Goal: Task Accomplishment & Management: Complete application form

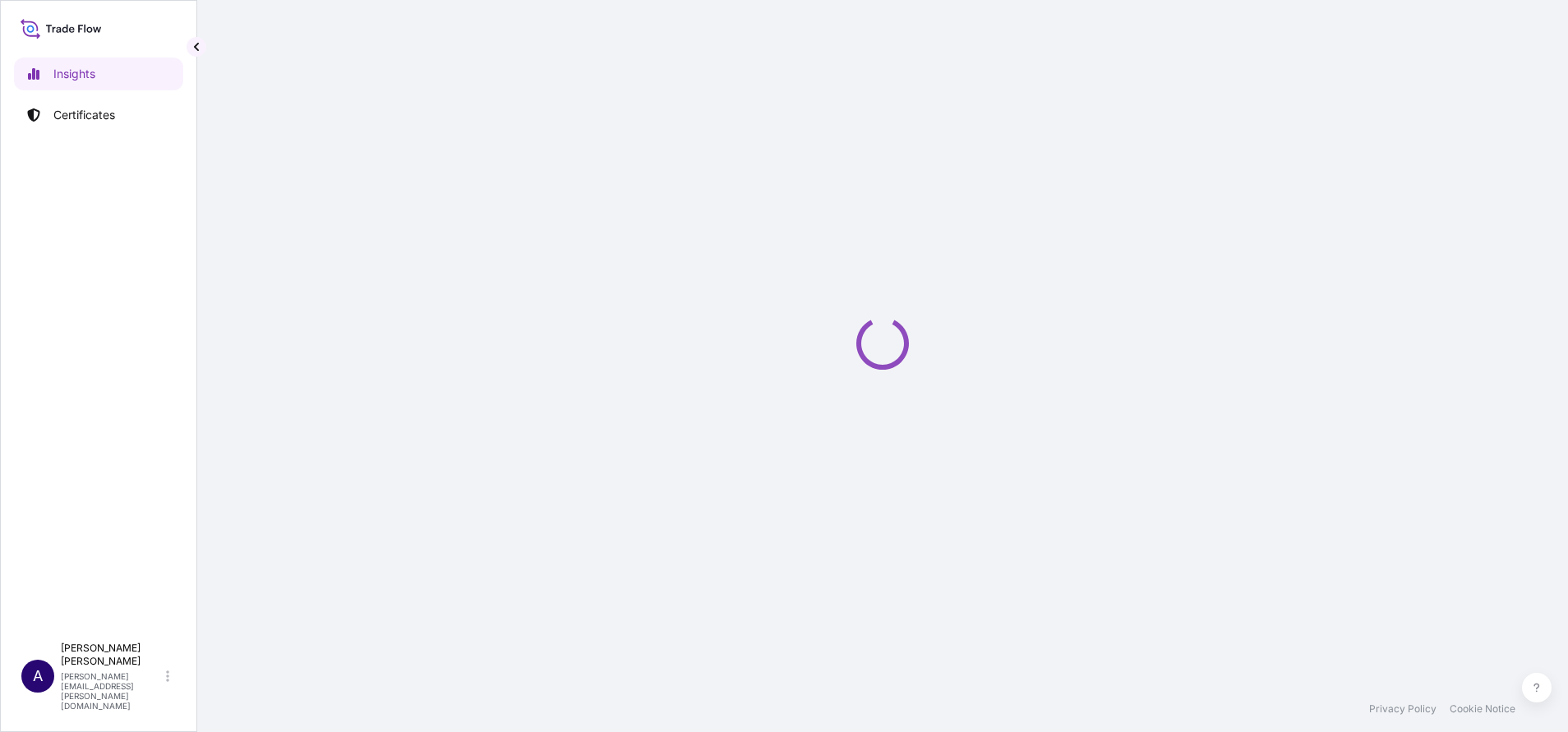
select select "2025"
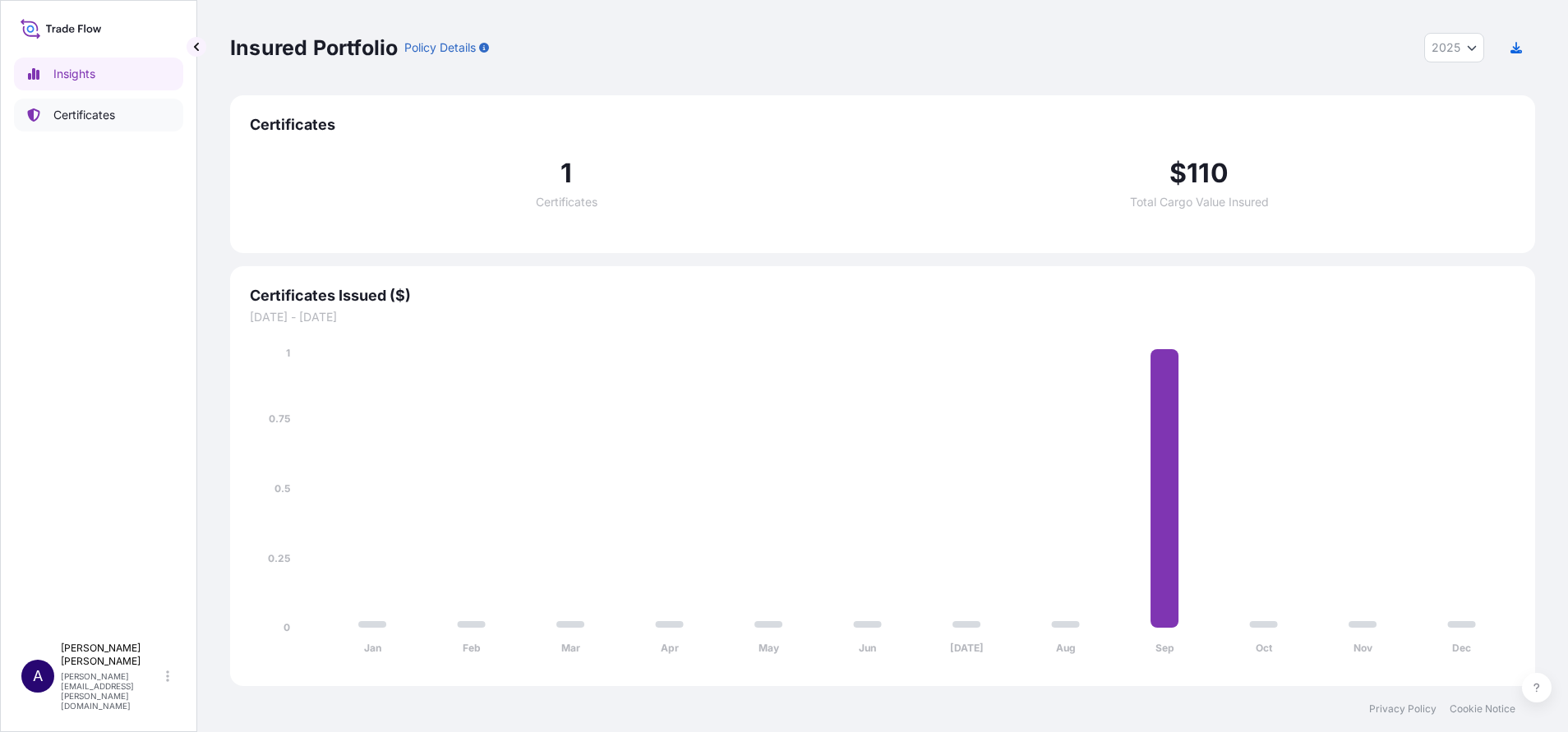
click at [85, 118] on p "Certificates" at bounding box center [84, 115] width 61 height 16
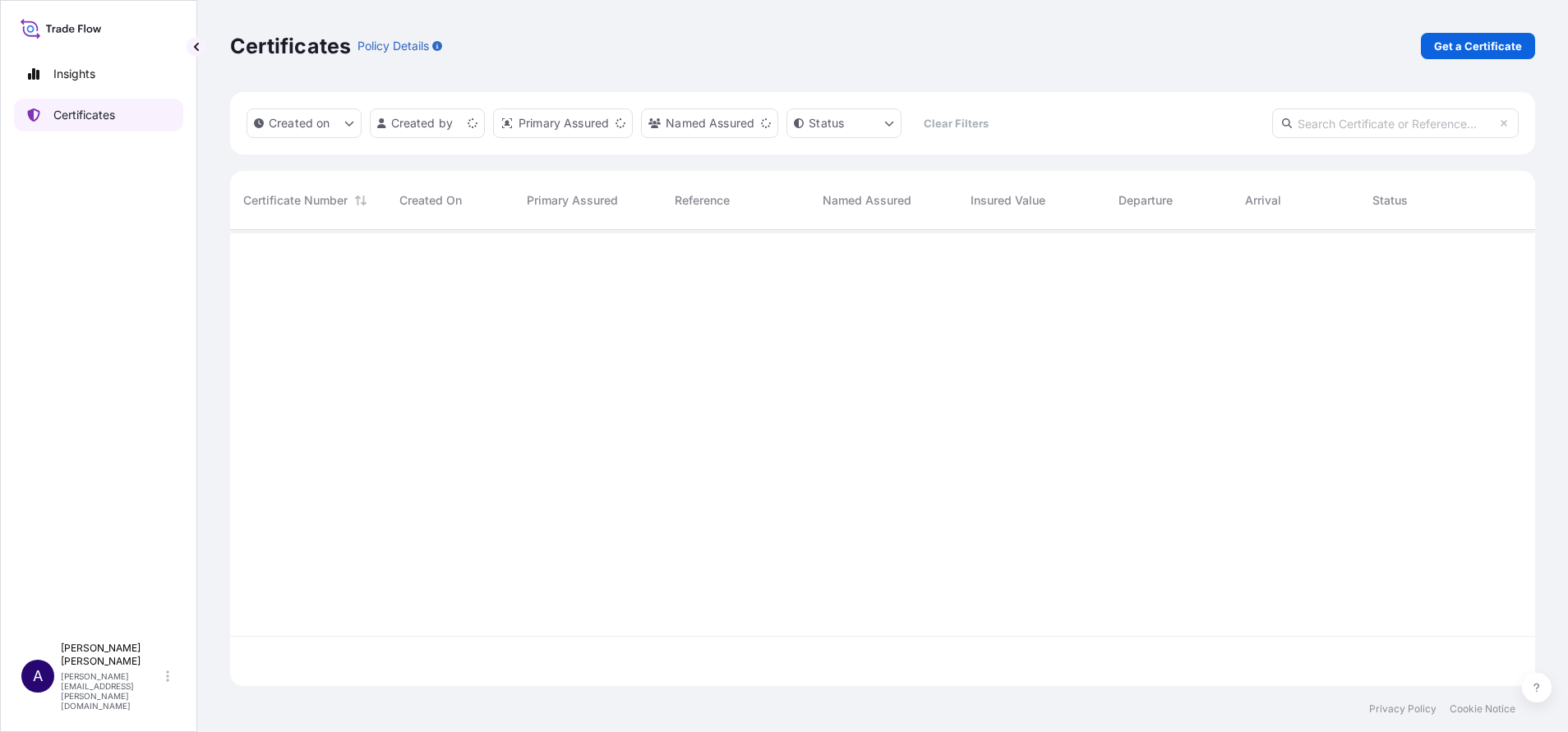
scroll to position [446, 1286]
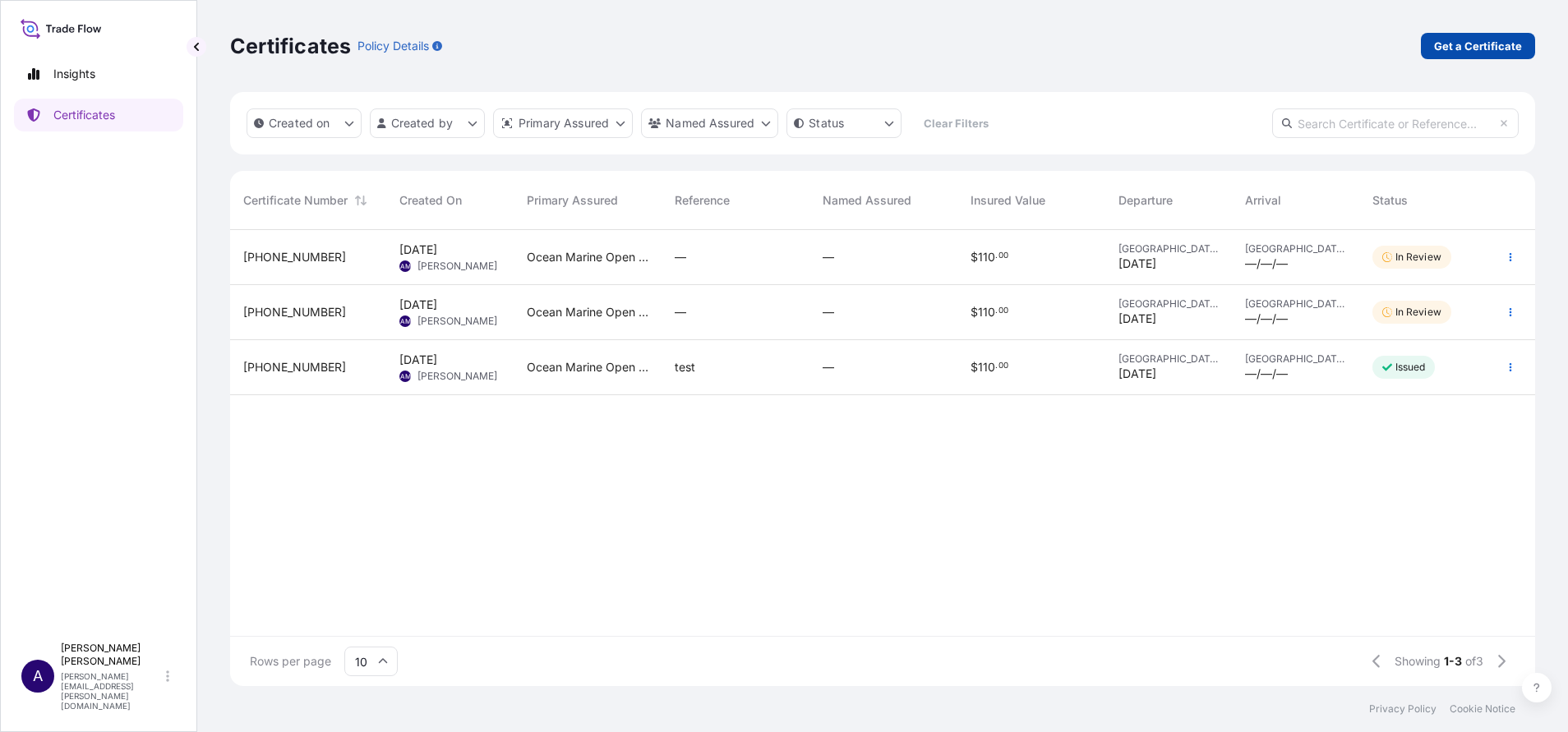
click at [1459, 50] on p "Get a Certificate" at bounding box center [1477, 46] width 88 height 16
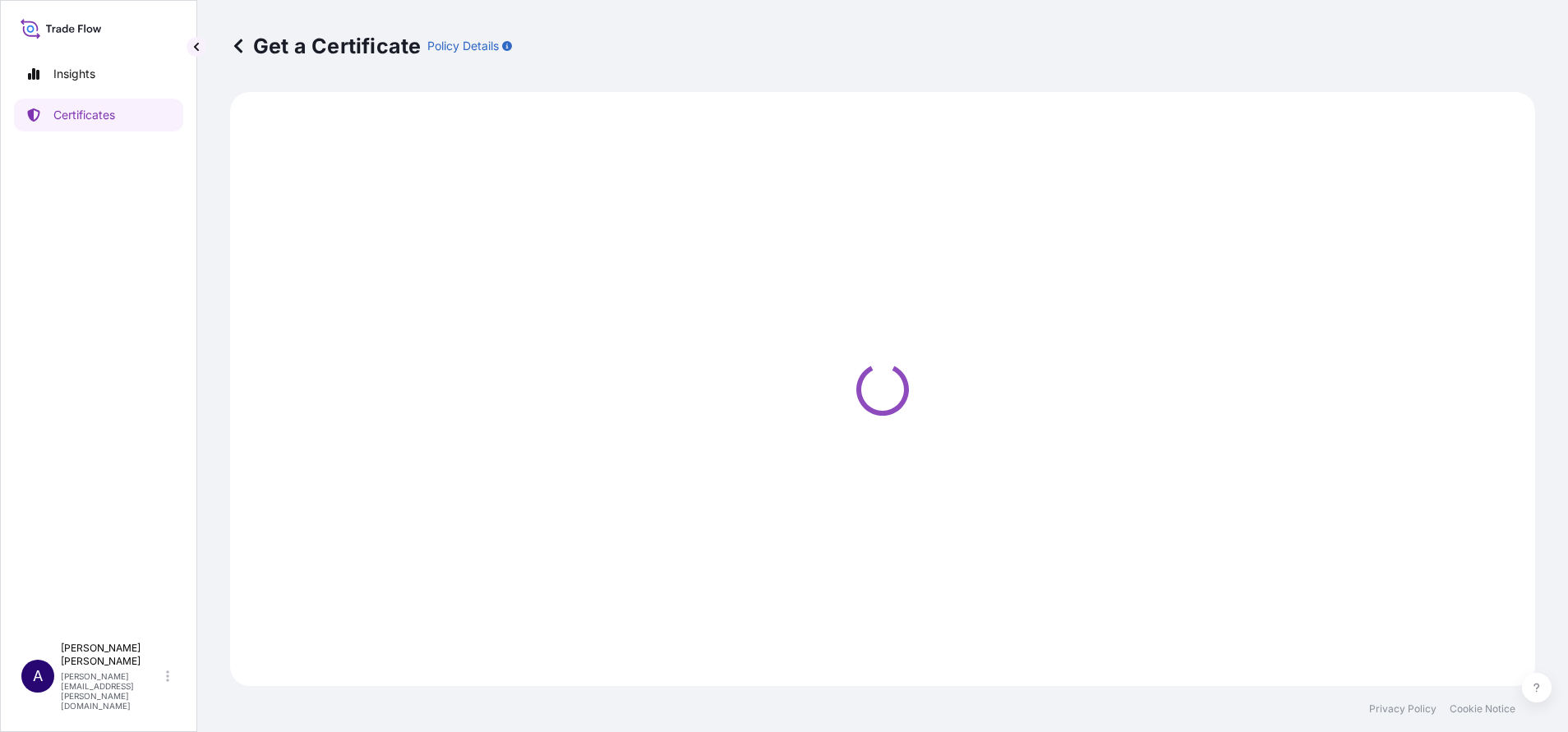
select select "Sea Vessel"
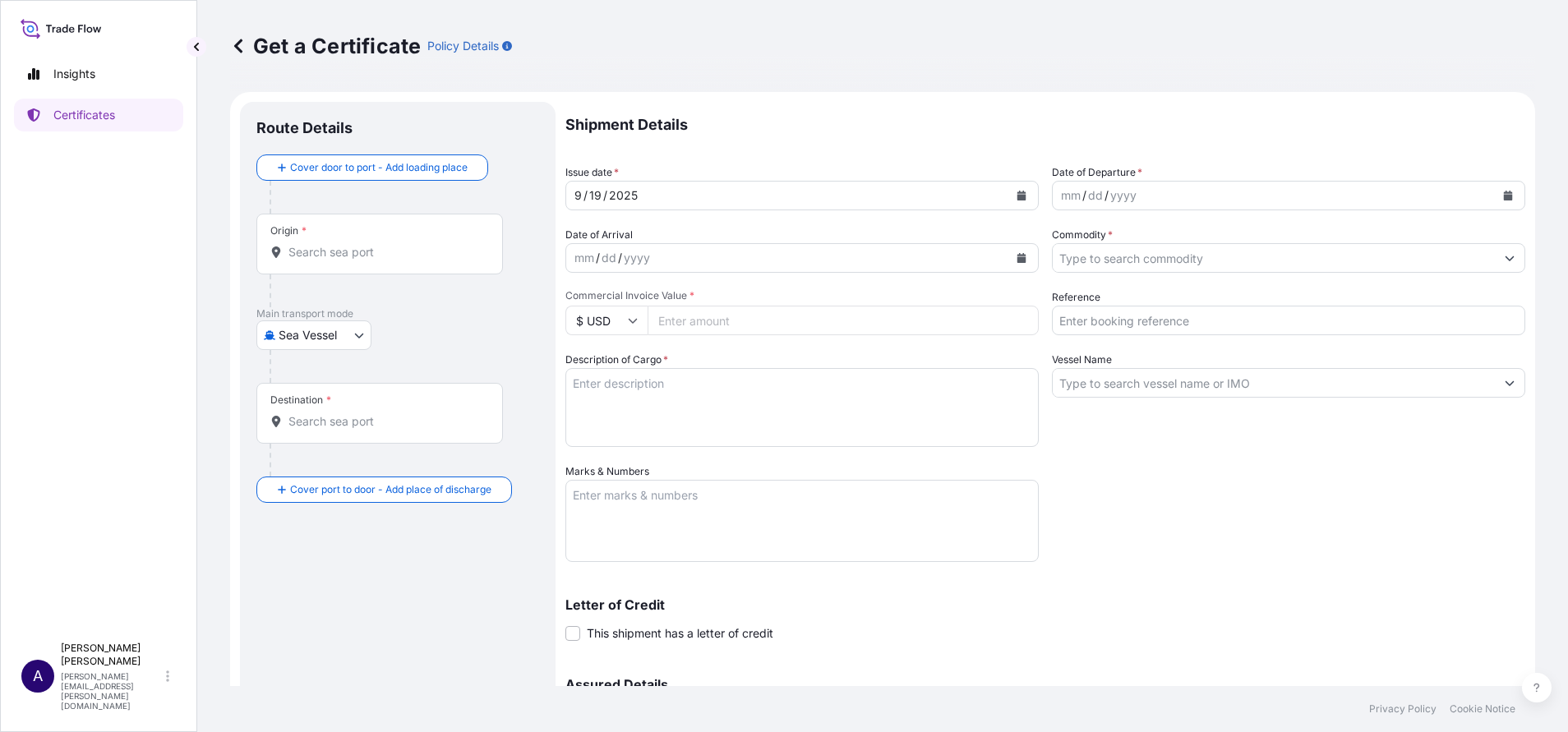
click at [395, 257] on input "Origin *" at bounding box center [385, 251] width 194 height 16
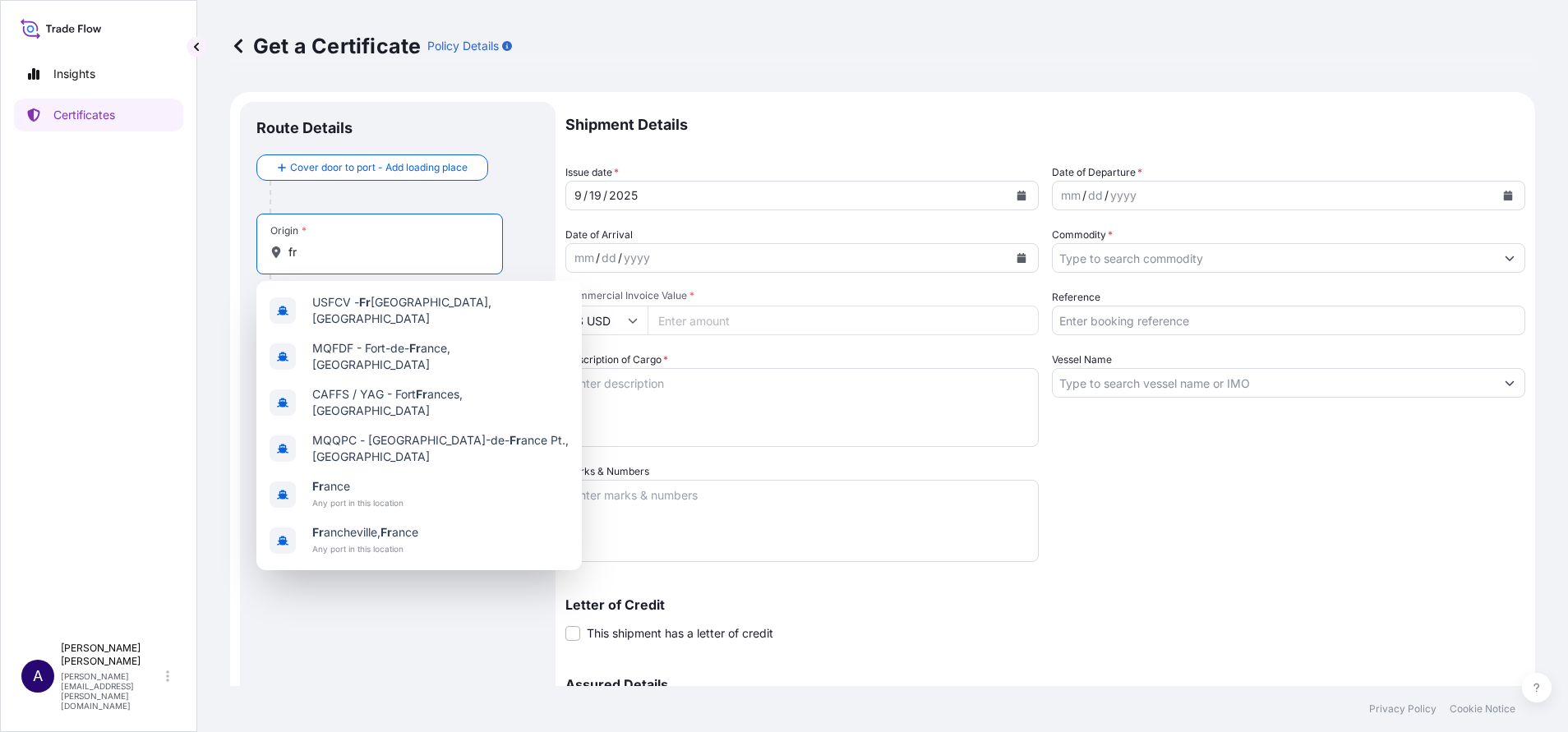
type input "f"
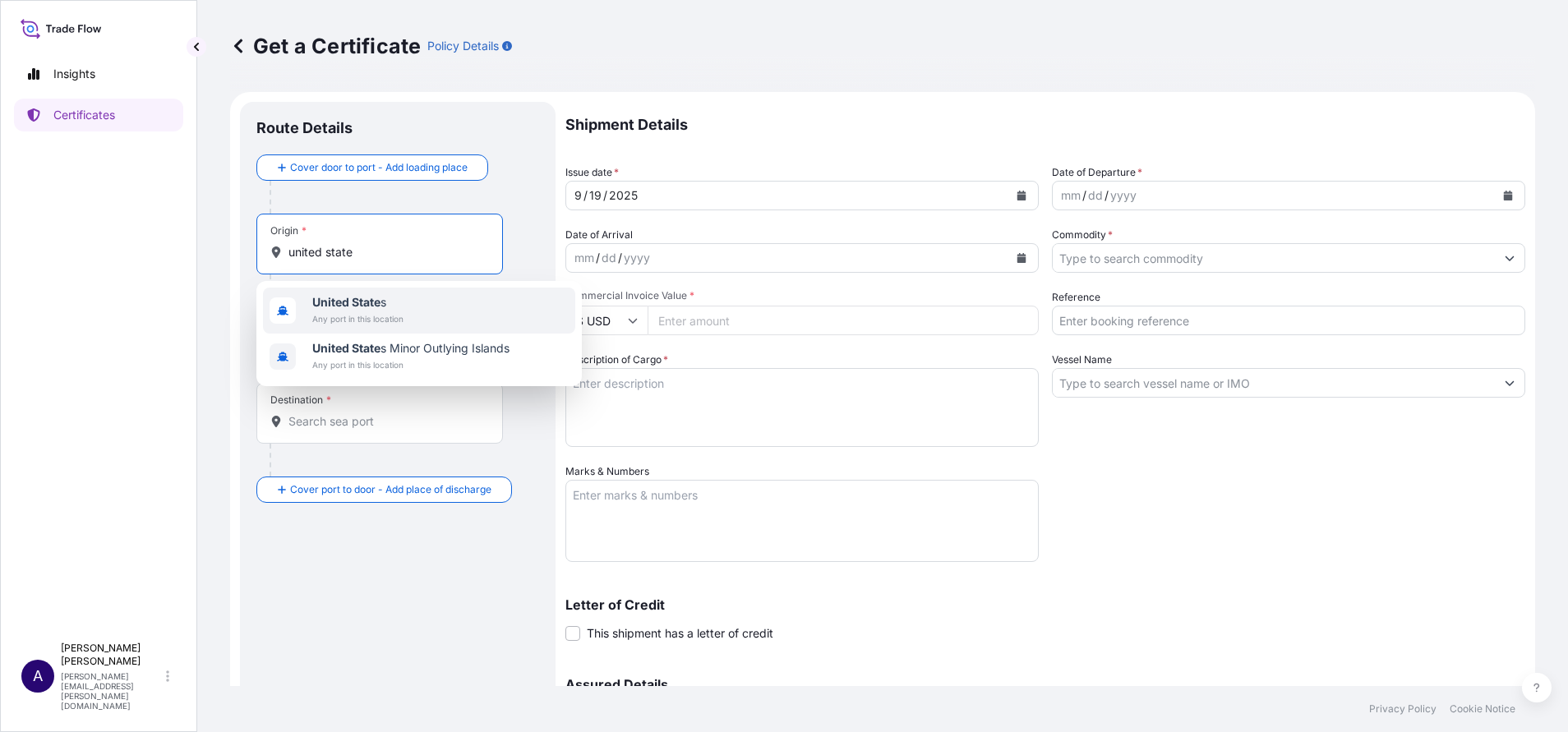
click at [362, 313] on span "Any port in this location" at bounding box center [357, 318] width 91 height 16
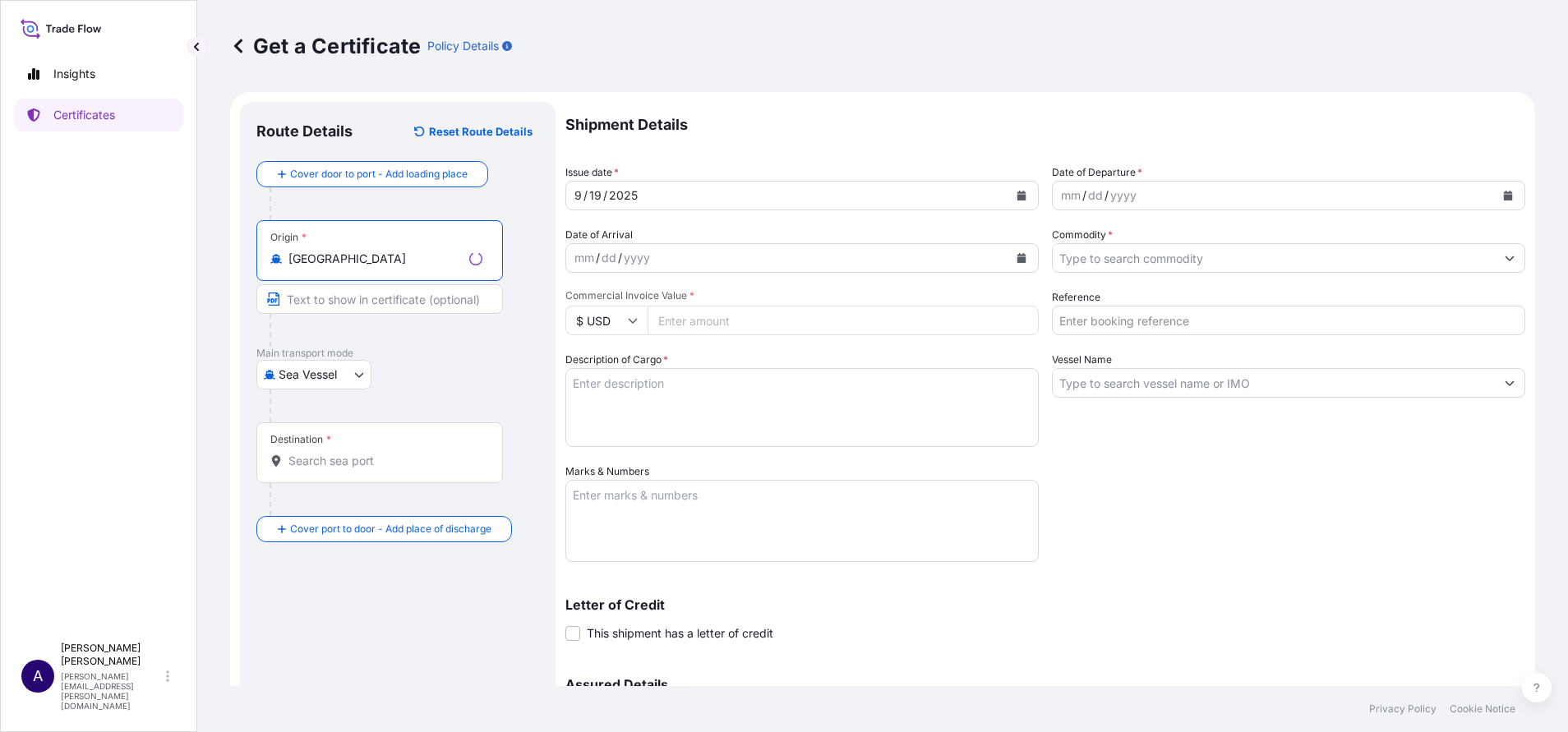
type input "[GEOGRAPHIC_DATA]"
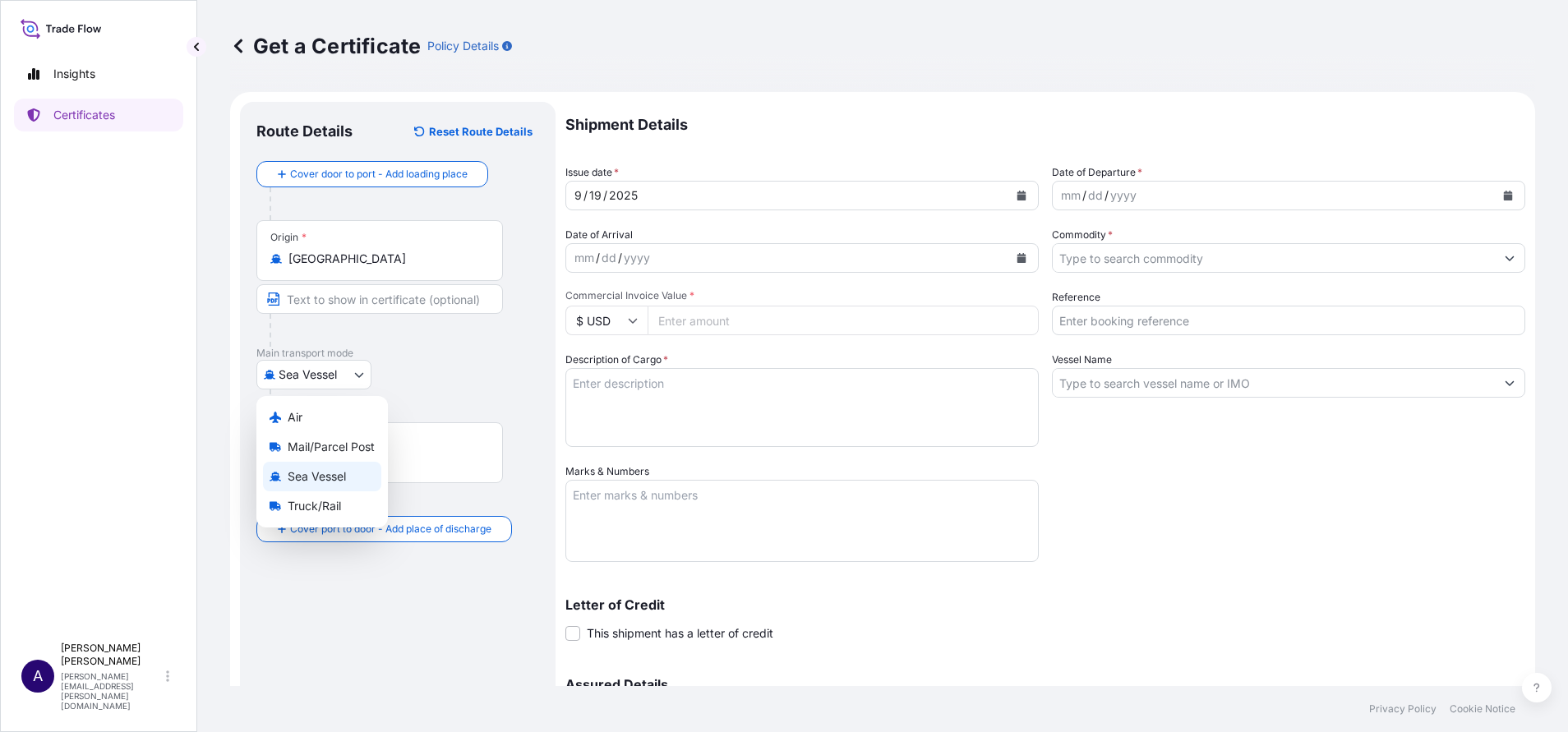
click at [352, 376] on body "0 options available. 2 options available. Insights Certificates A [PERSON_NAME]…" at bounding box center [784, 366] width 1568 height 732
click at [298, 510] on span "Truck/Rail" at bounding box center [314, 506] width 54 height 16
select select "Truck/Rail"
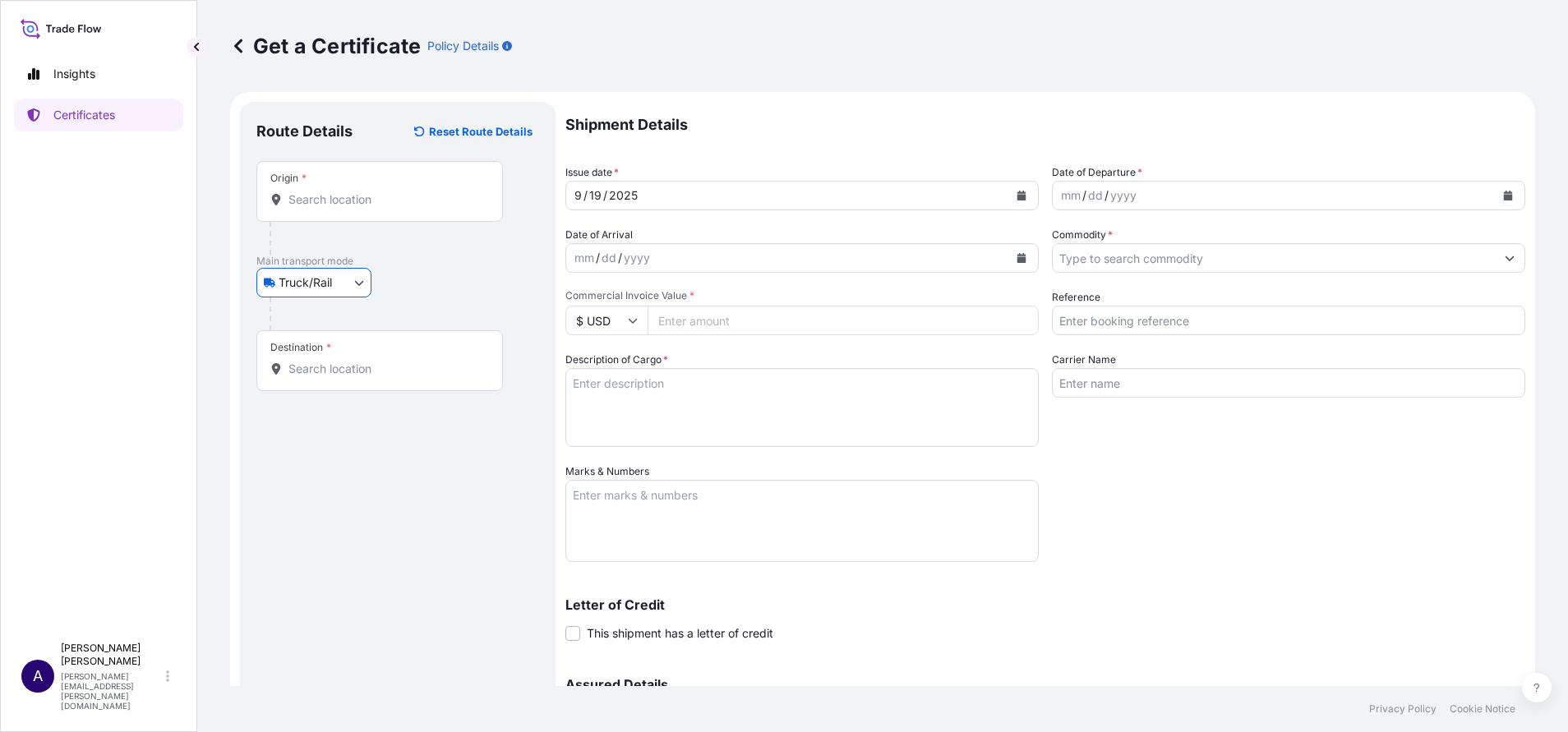
click at [349, 189] on div "Origin *" at bounding box center [379, 192] width 247 height 61
click at [349, 191] on input "Origin *" at bounding box center [385, 199] width 194 height 16
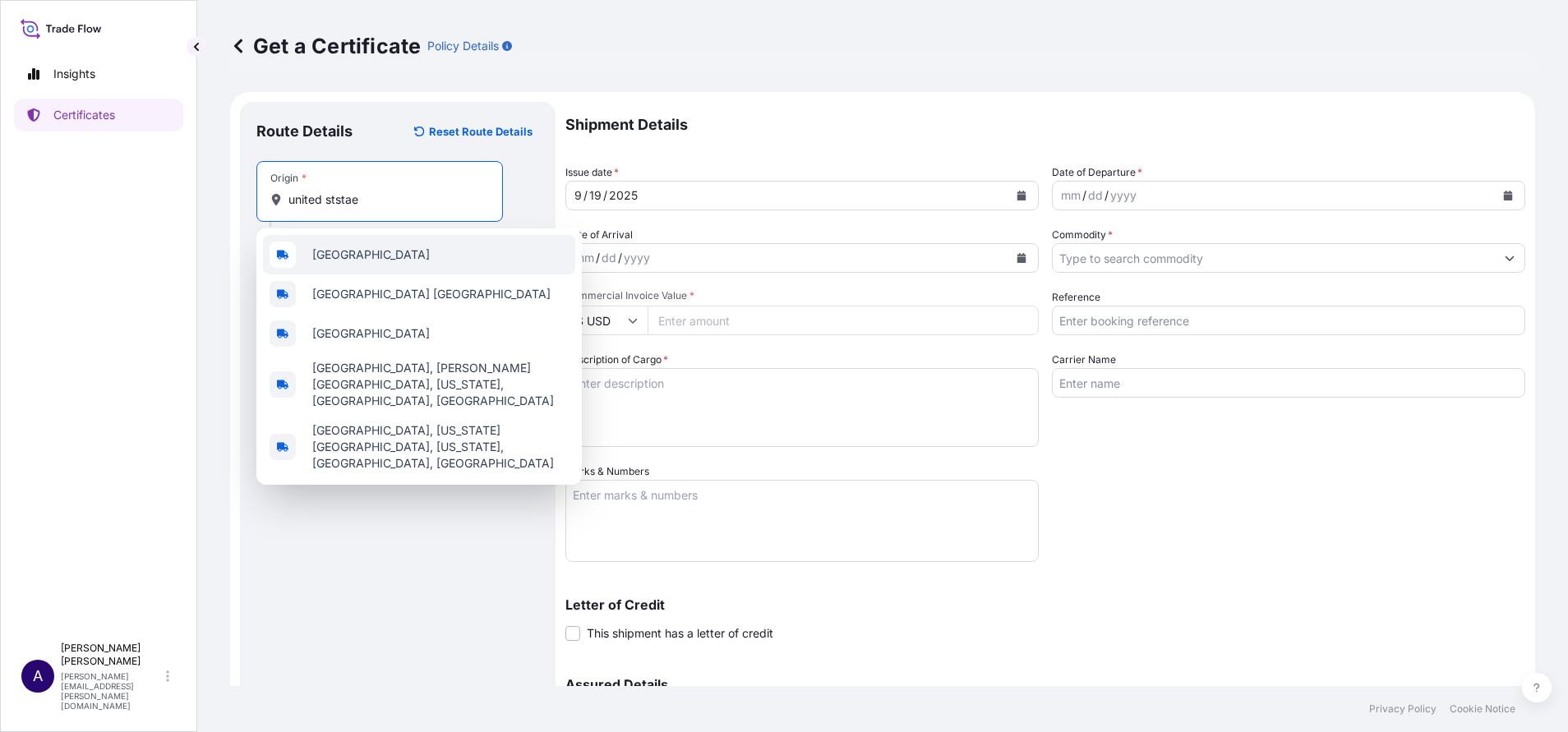
click at [348, 249] on span "[GEOGRAPHIC_DATA]" at bounding box center [371, 254] width 118 height 16
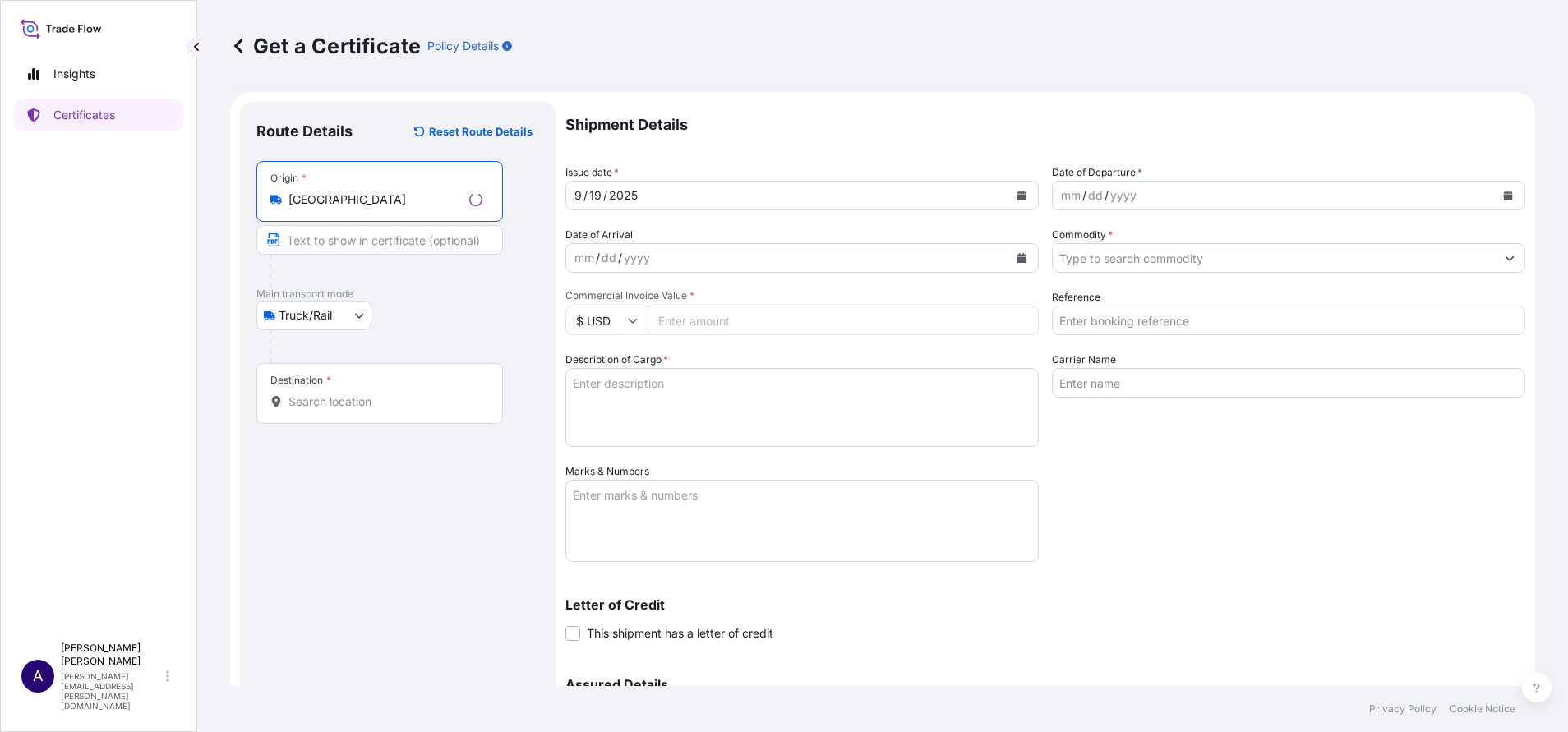
type input "[GEOGRAPHIC_DATA]"
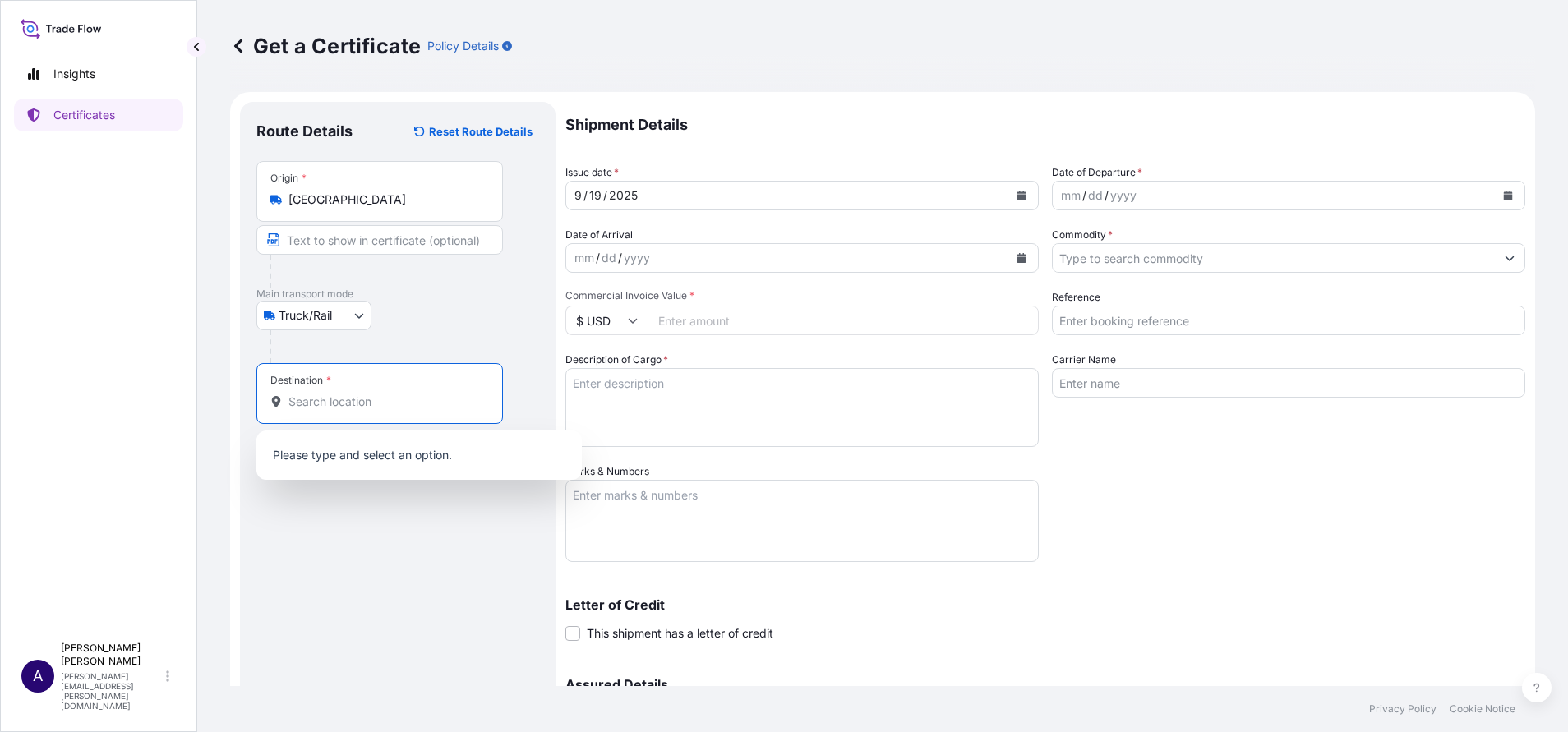
click at [325, 397] on input "Destination *" at bounding box center [385, 401] width 194 height 16
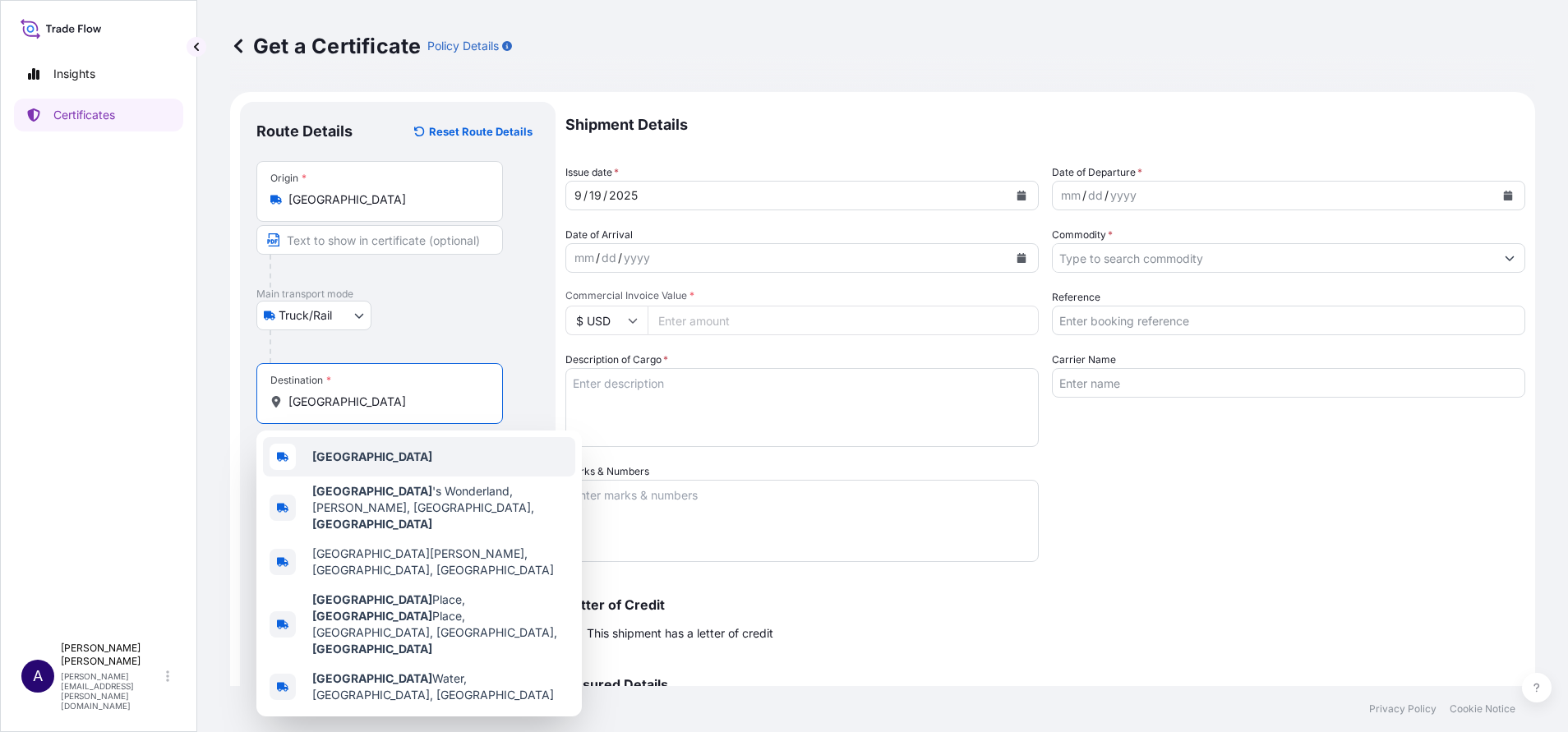
click at [337, 459] on b "[GEOGRAPHIC_DATA]" at bounding box center [373, 456] width 120 height 14
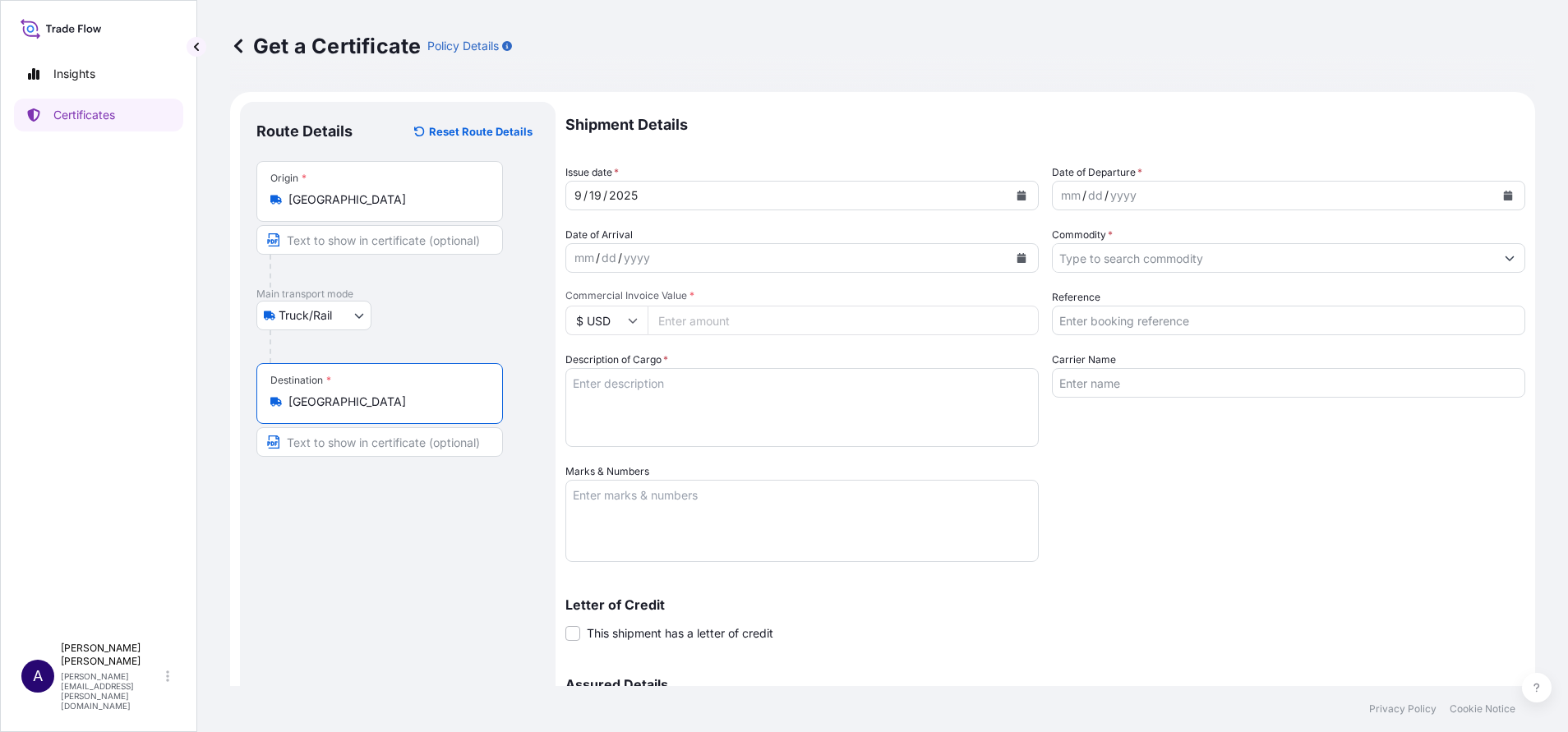
type input "[GEOGRAPHIC_DATA]"
click at [1497, 196] on button "Calendar" at bounding box center [1508, 196] width 27 height 27
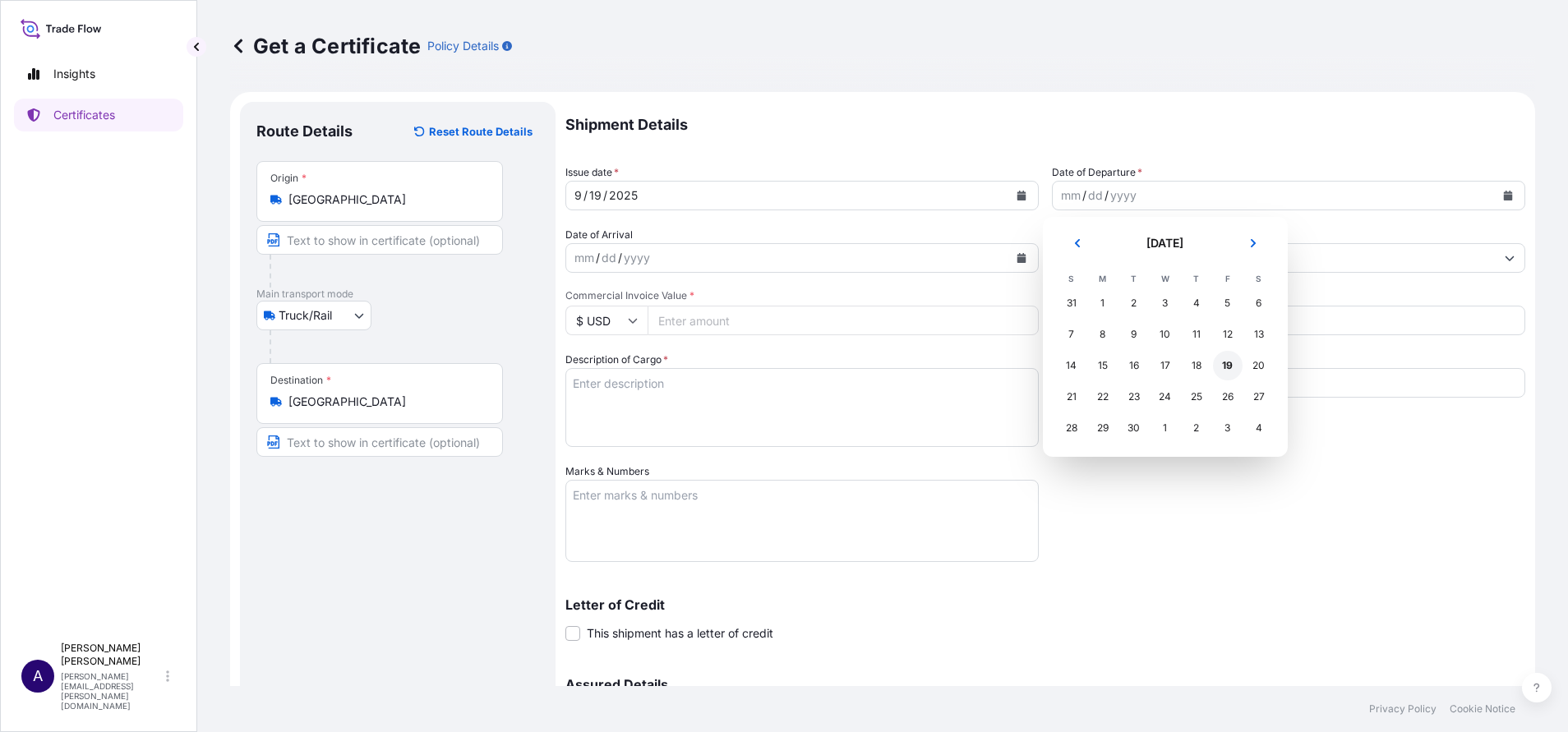
click at [1227, 366] on div "19" at bounding box center [1227, 365] width 30 height 30
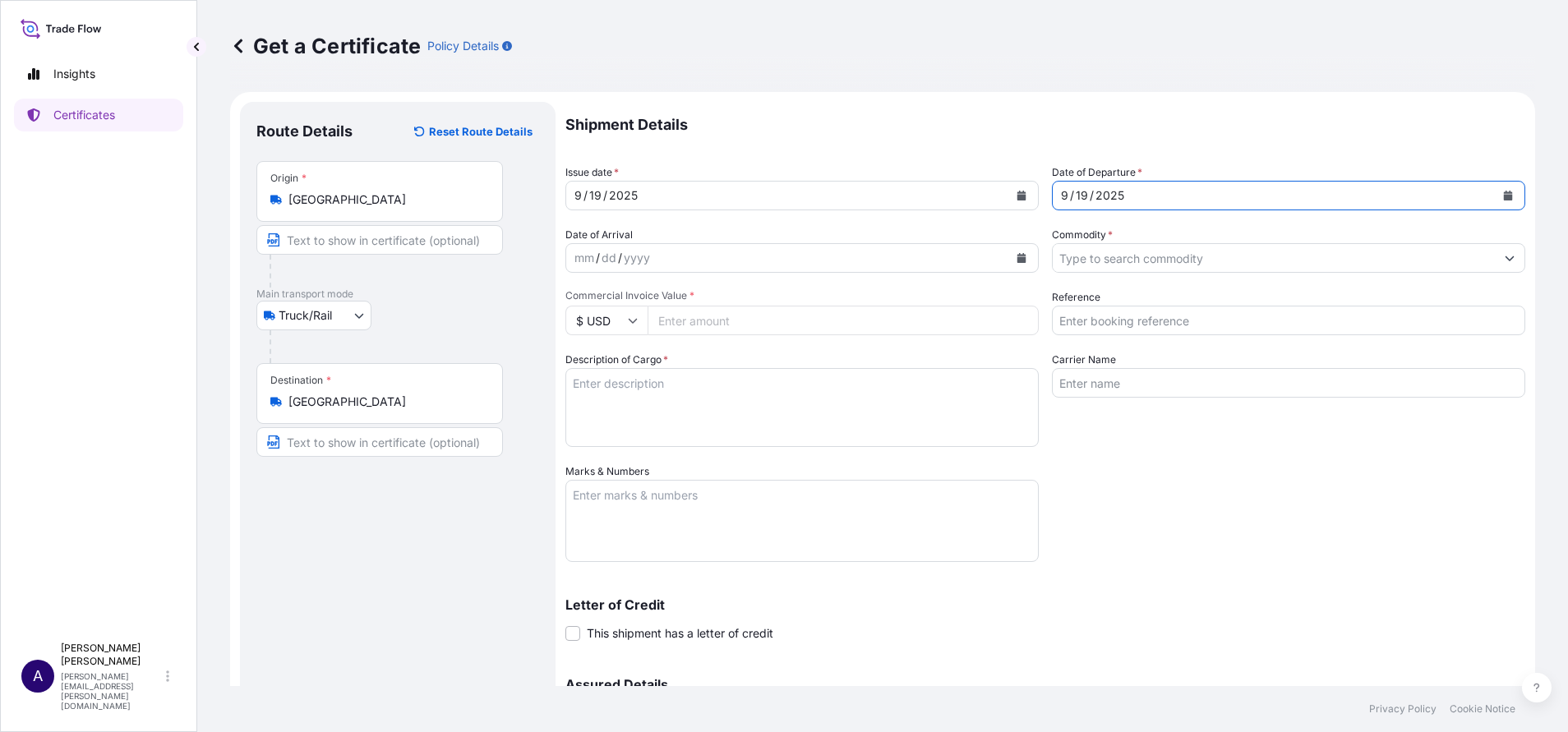
click at [1174, 255] on input "Commodity *" at bounding box center [1273, 258] width 442 height 30
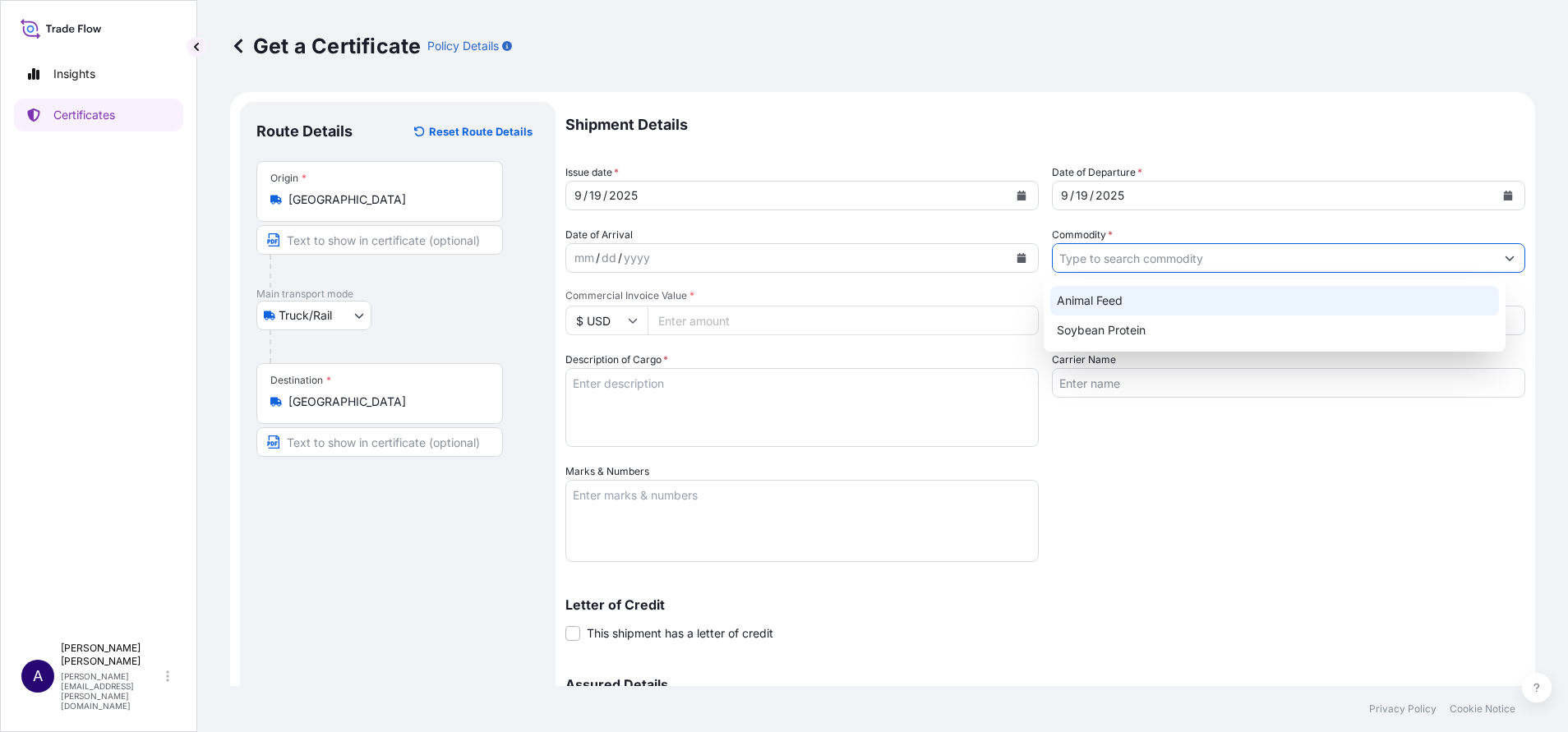
click at [1105, 294] on div "Animal Feed" at bounding box center [1275, 300] width 449 height 30
type input "Animal Feed"
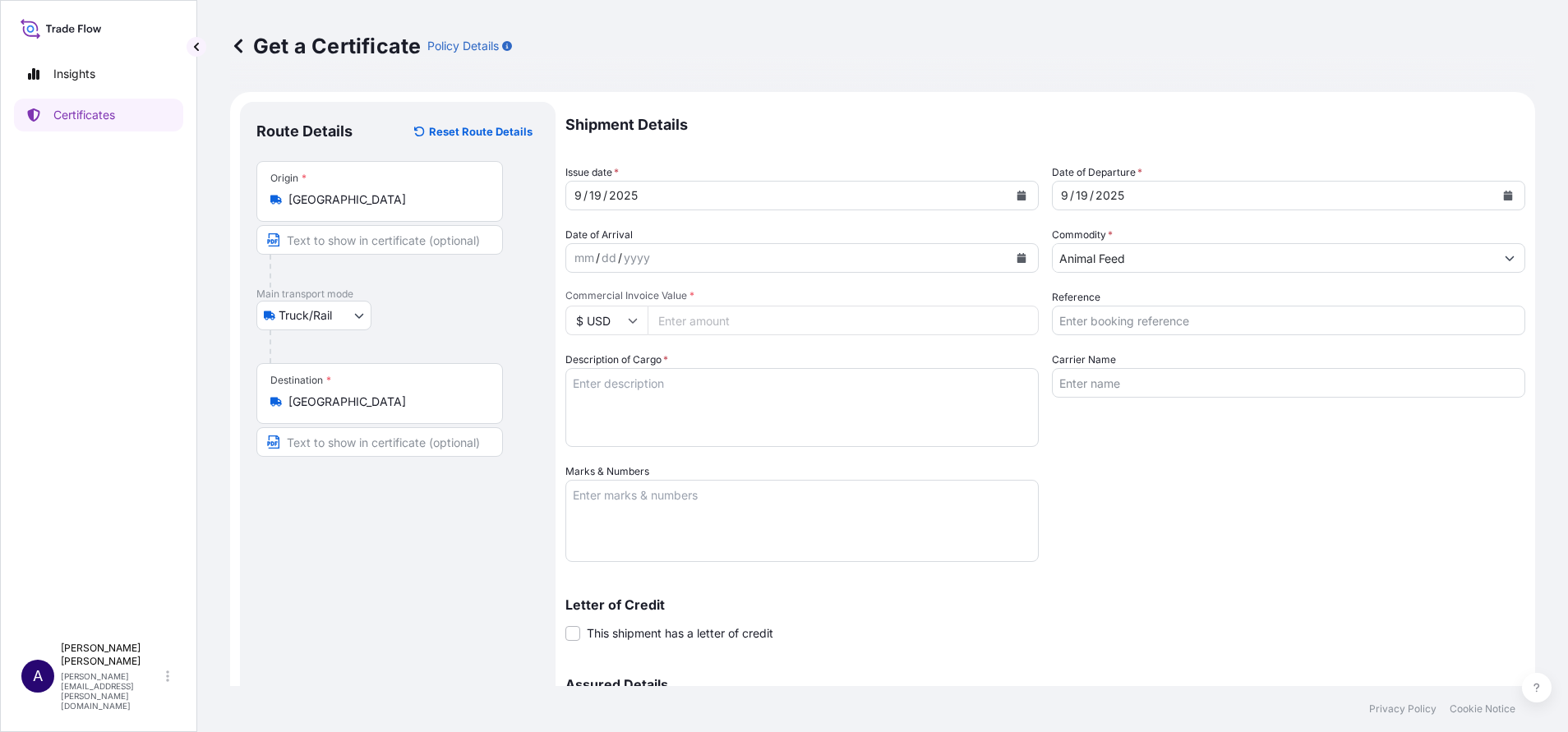
click at [905, 321] on input "Commercial Invoice Value *" at bounding box center [843, 320] width 391 height 30
type input "100"
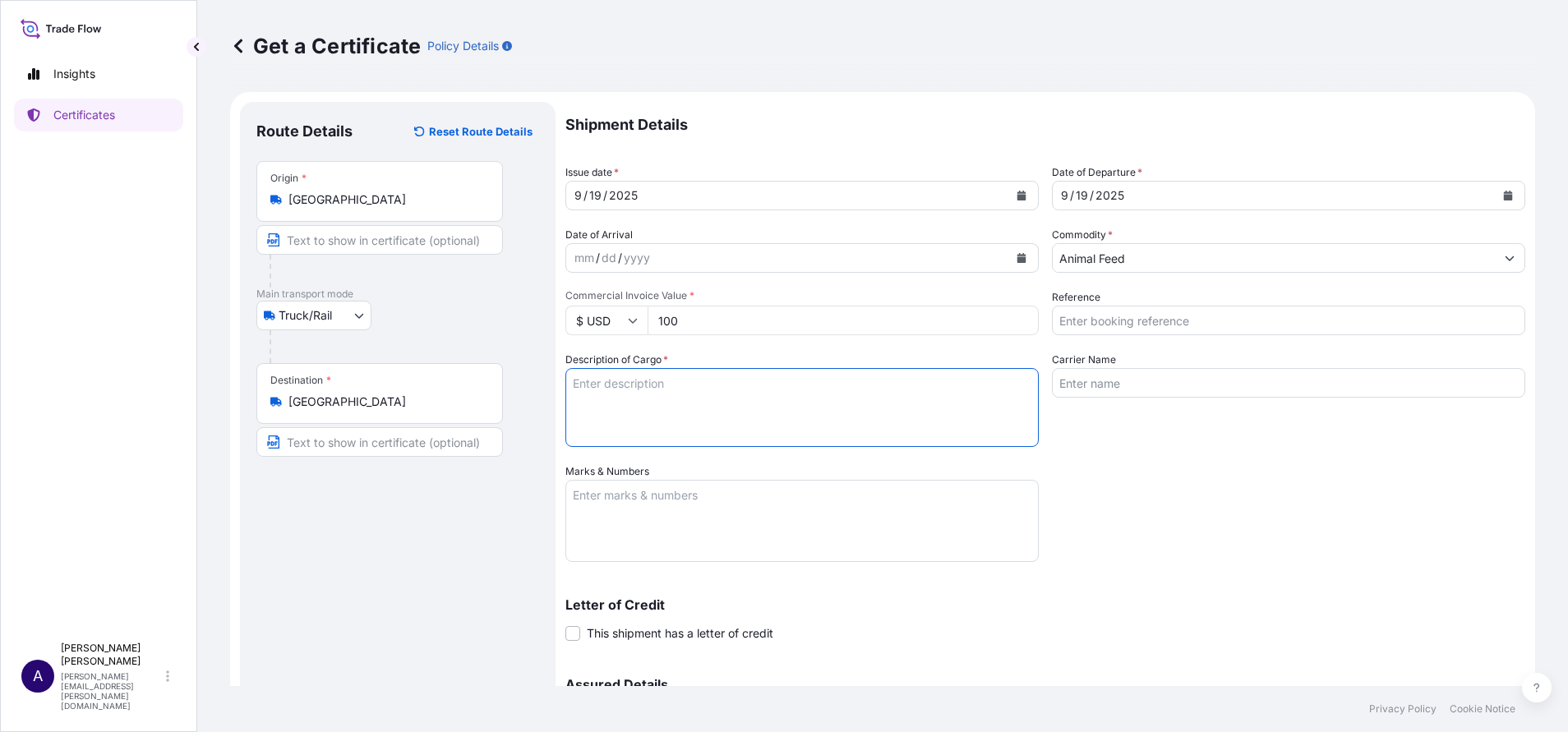
click at [813, 391] on textarea "Description of Cargo *" at bounding box center [802, 407] width 473 height 79
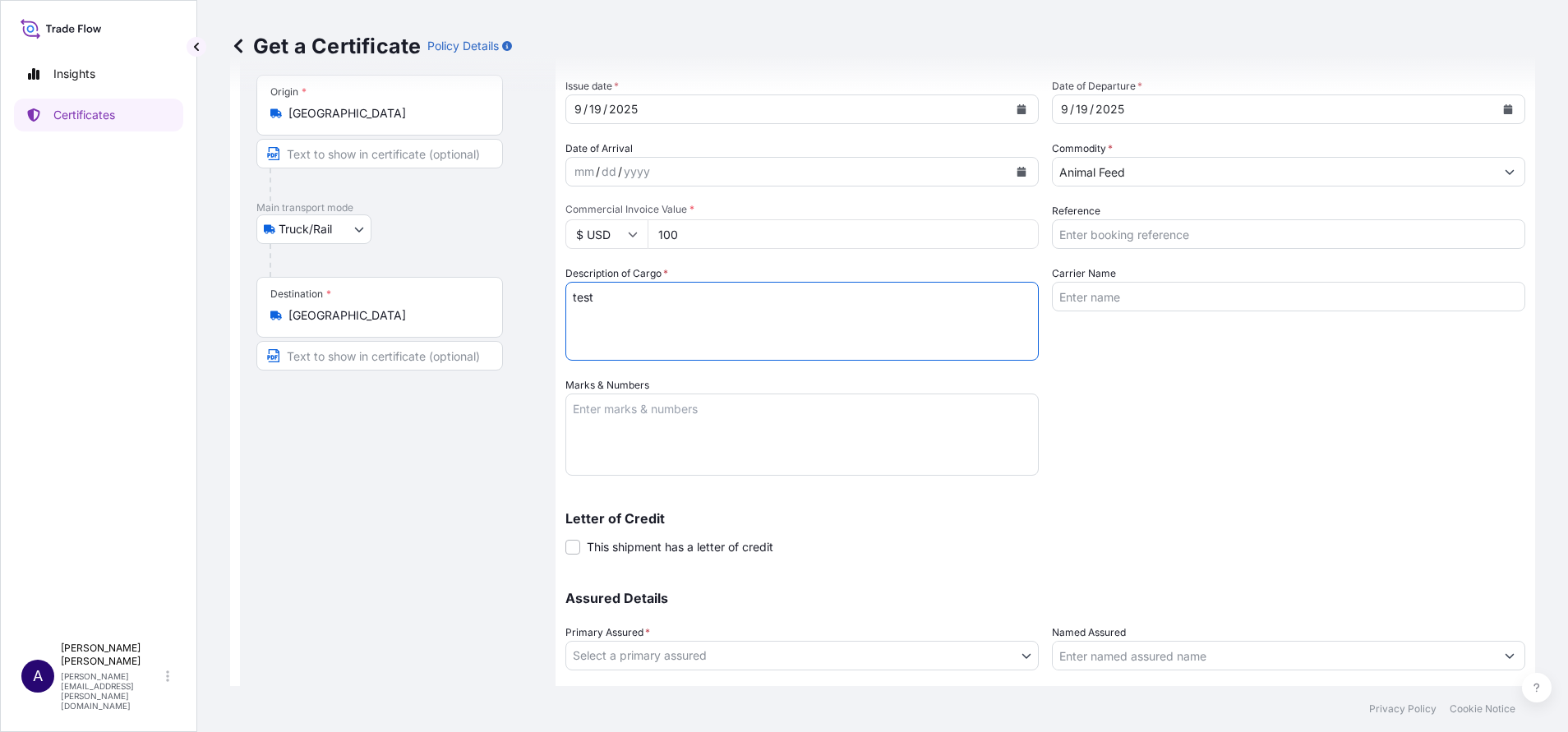
scroll to position [192, 0]
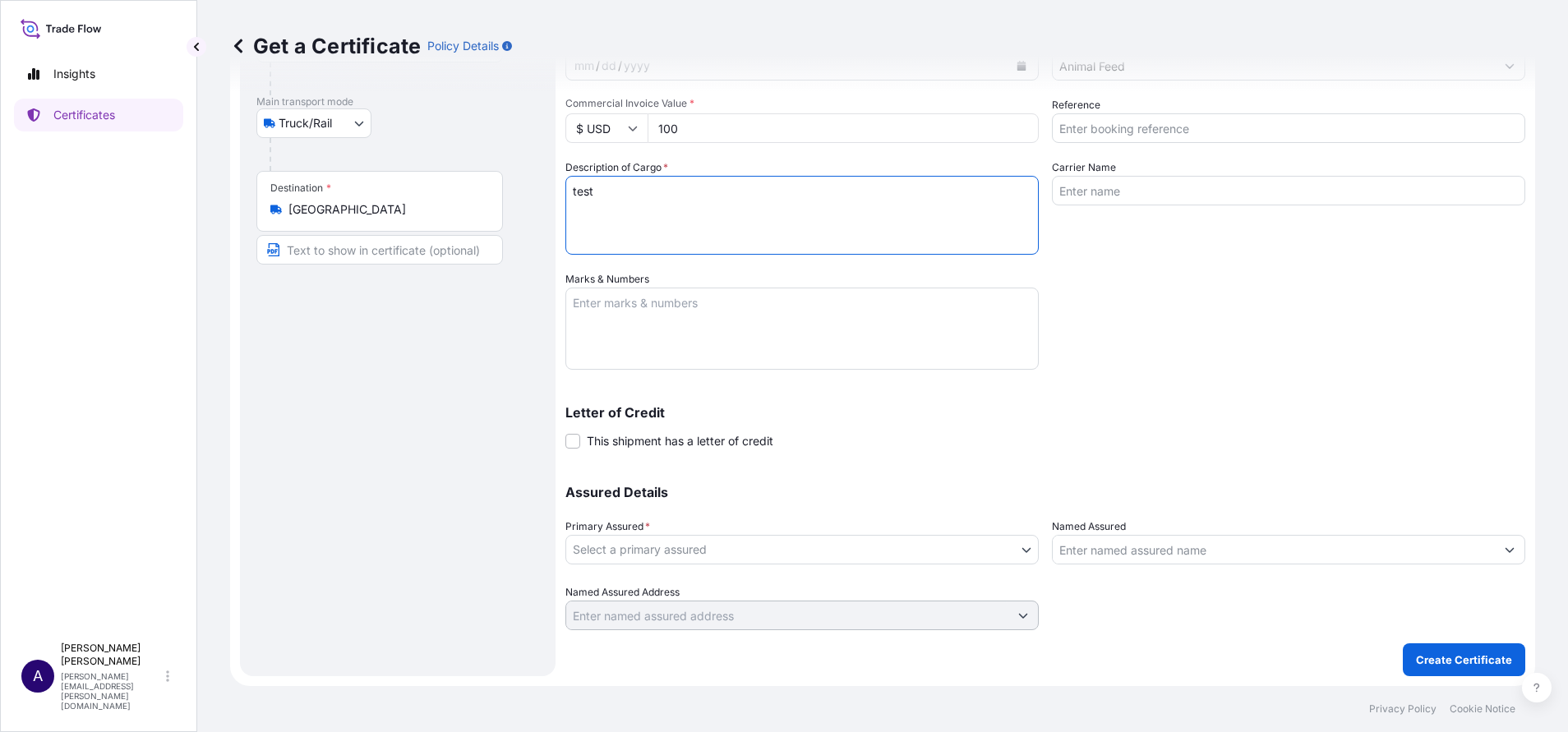
type textarea "test"
click at [829, 552] on body "Insights Certificates A [PERSON_NAME] [PERSON_NAME][EMAIL_ADDRESS][PERSON_NAME]…" at bounding box center [784, 366] width 1568 height 732
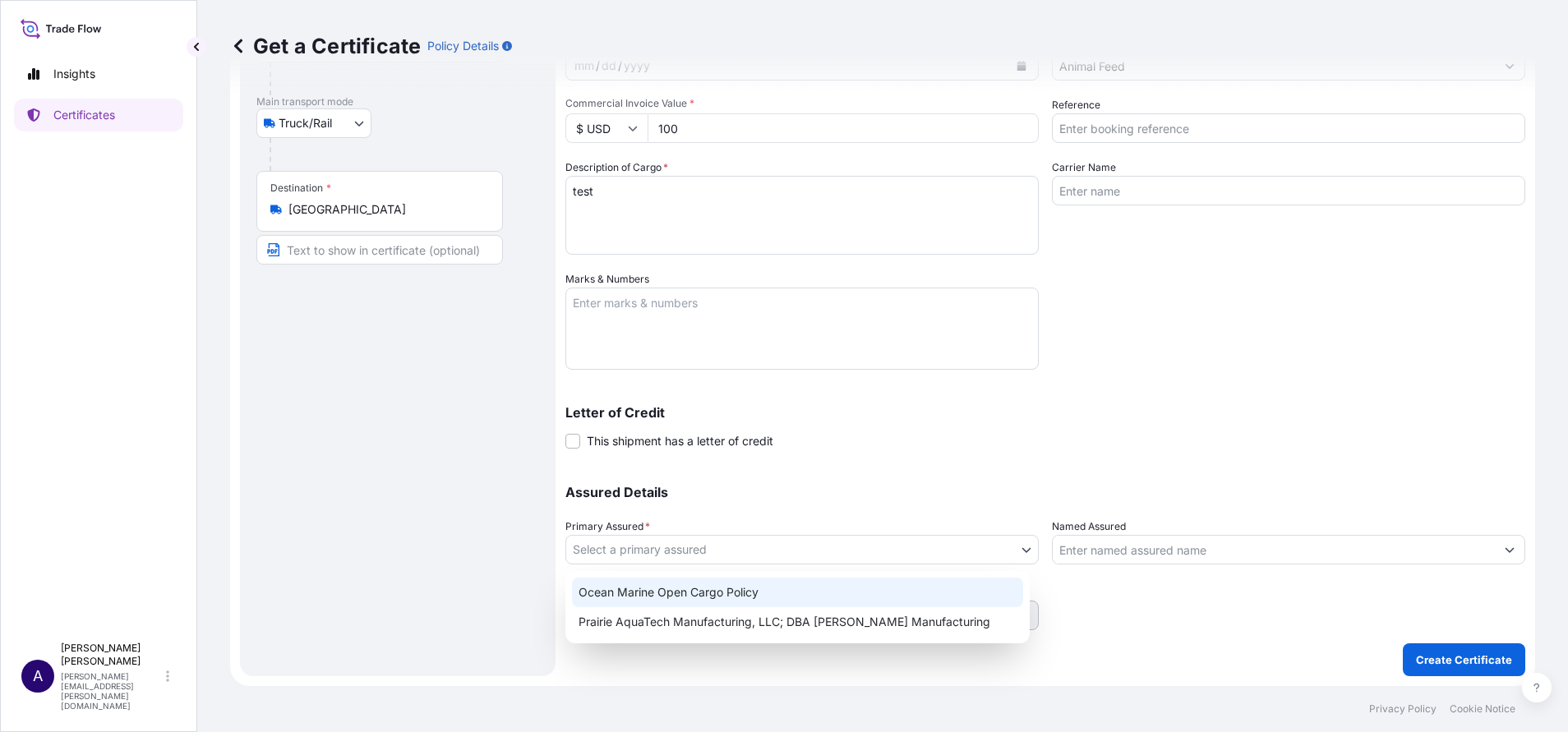
click at [640, 585] on div "Ocean Marine Open Cargo Policy" at bounding box center [797, 592] width 451 height 30
select select "32205"
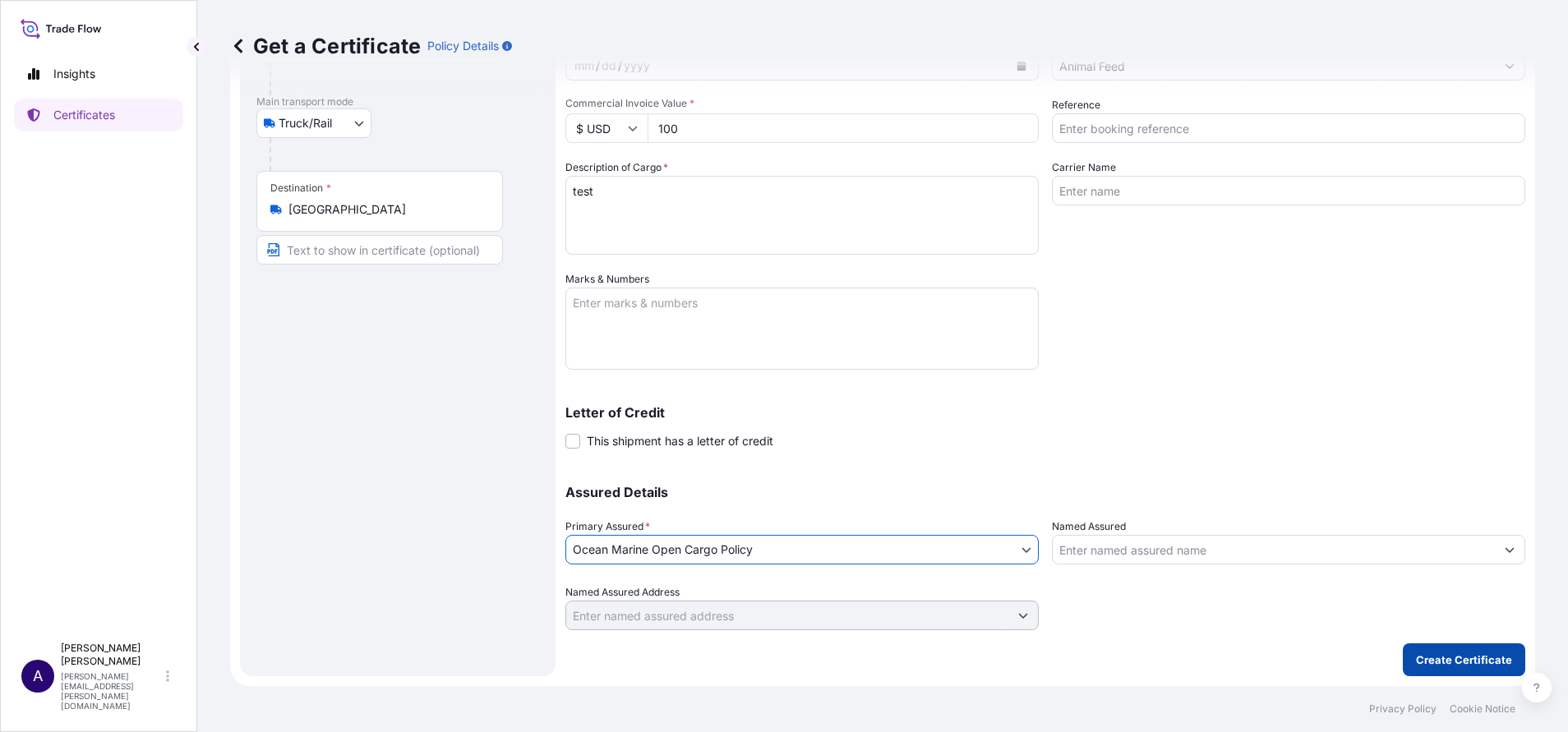
click at [1418, 655] on p "Create Certificate" at bounding box center [1463, 659] width 97 height 16
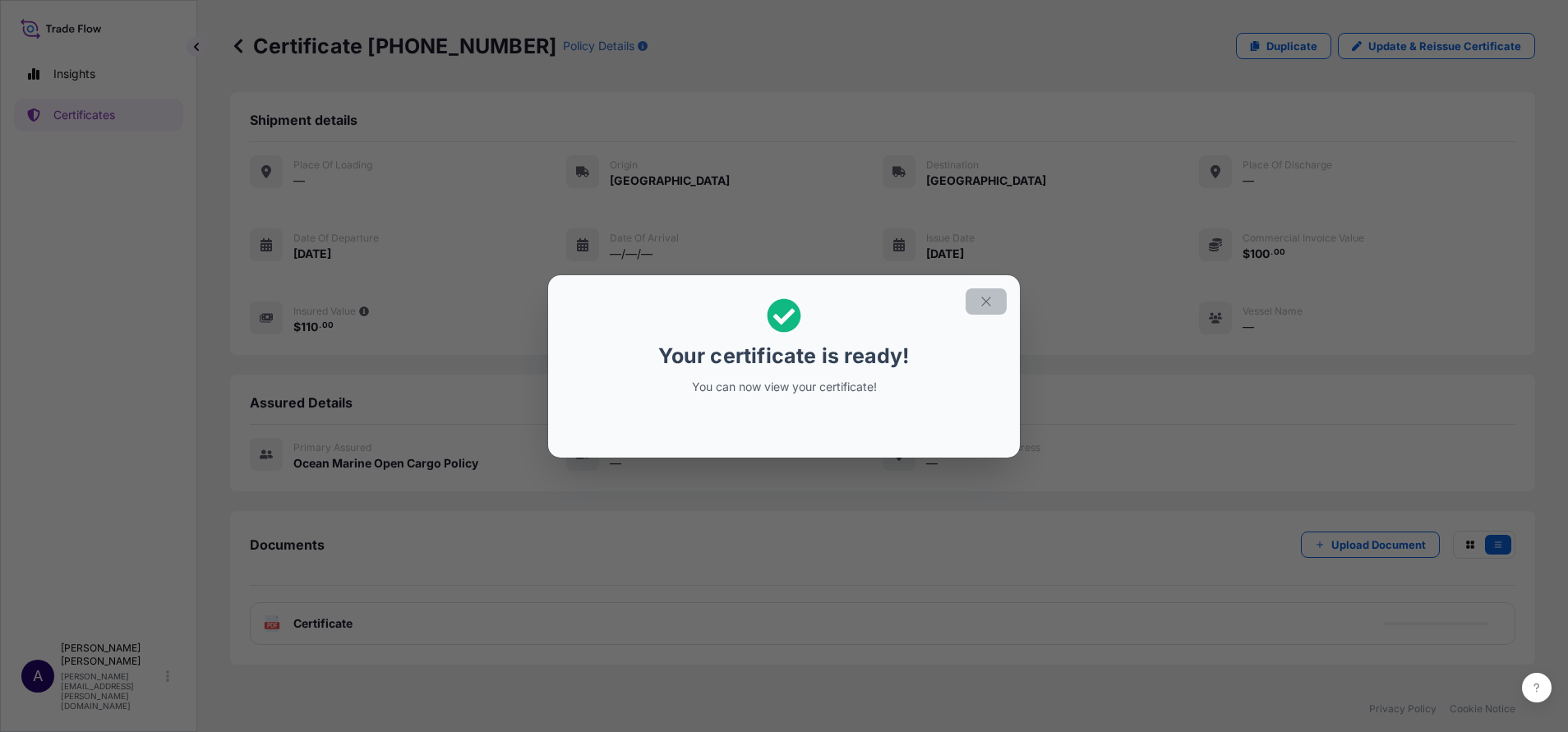
click at [979, 299] on icon "button" at bounding box center [985, 301] width 14 height 14
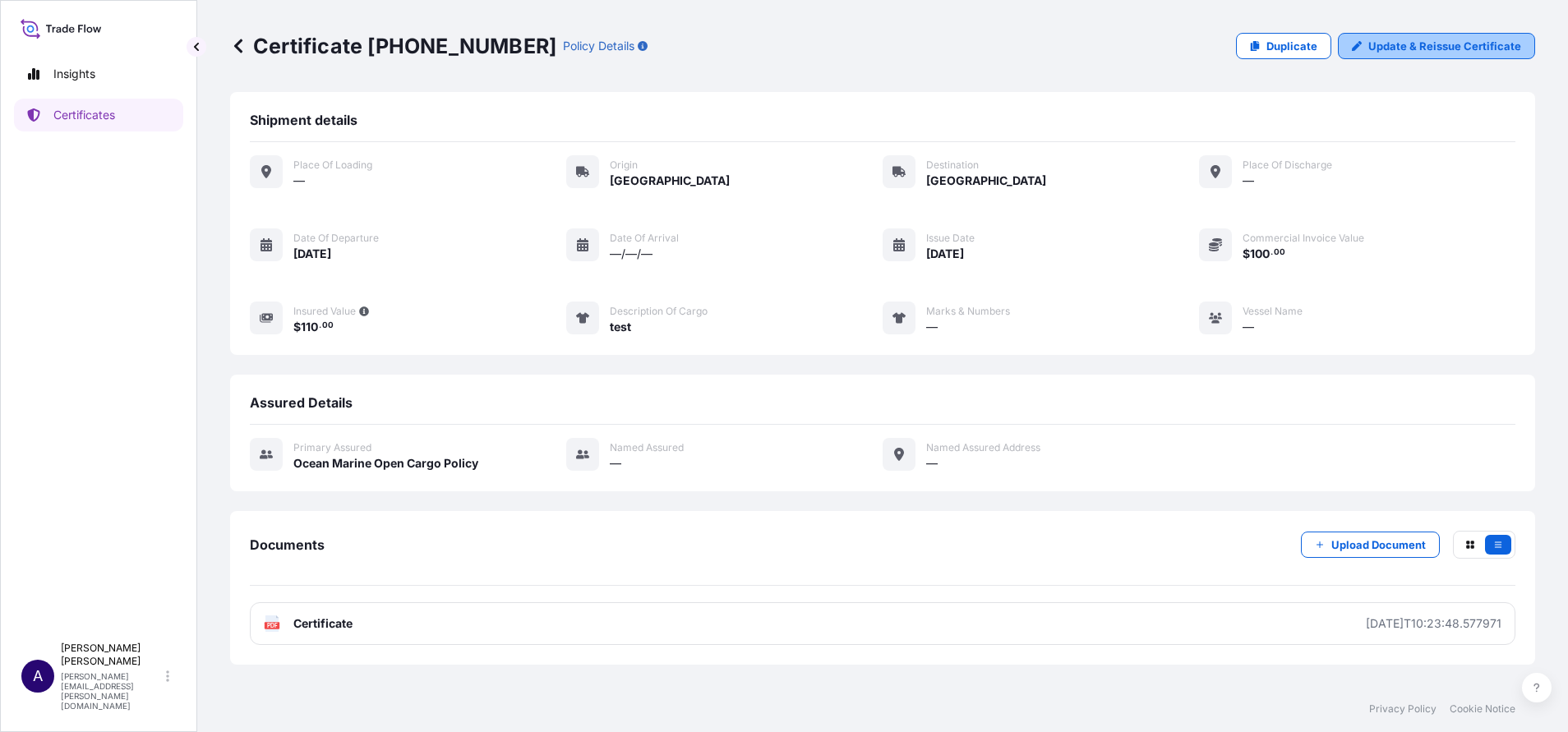
click at [1448, 51] on p "Update & Reissue Certificate" at bounding box center [1445, 46] width 153 height 16
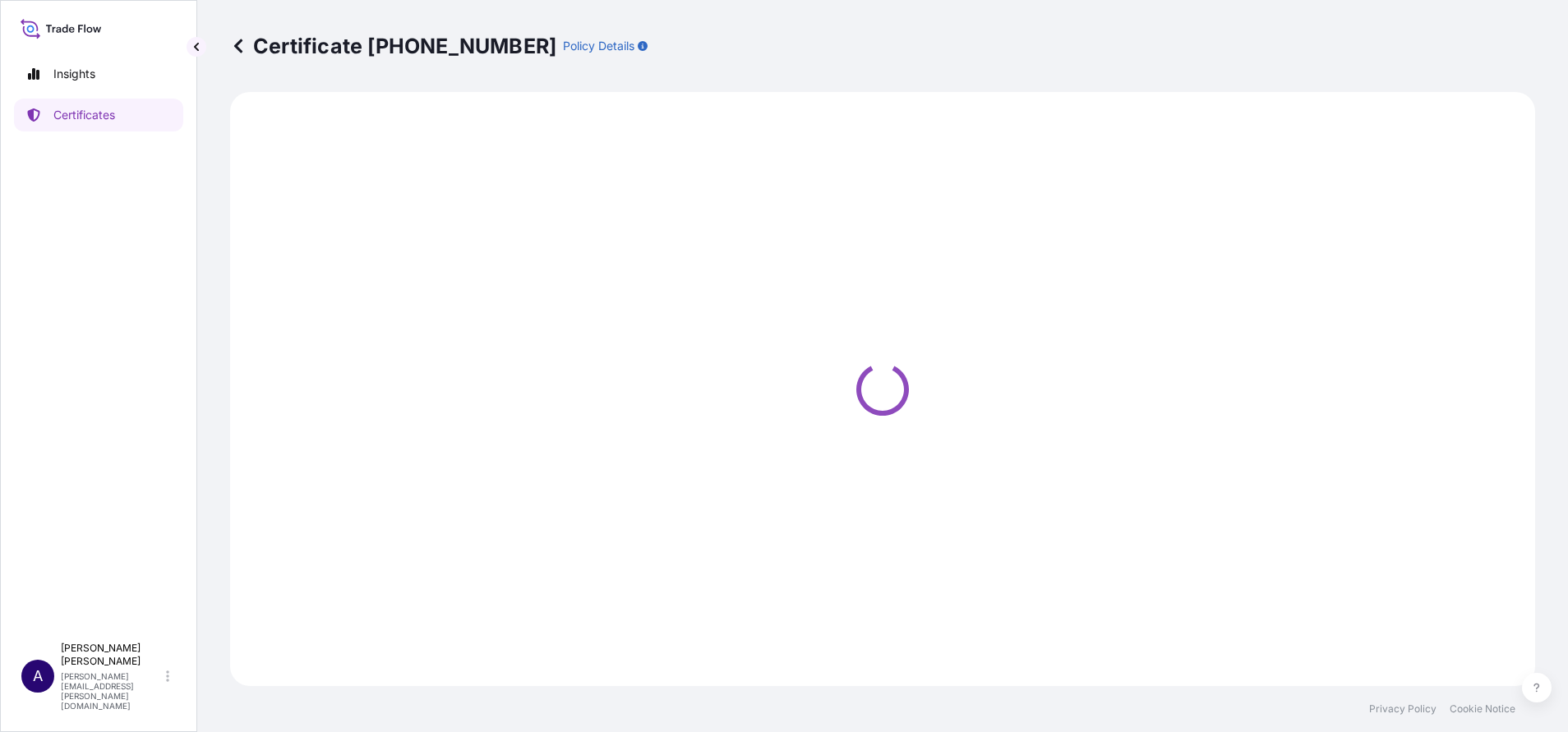
select select "Truck/Rail"
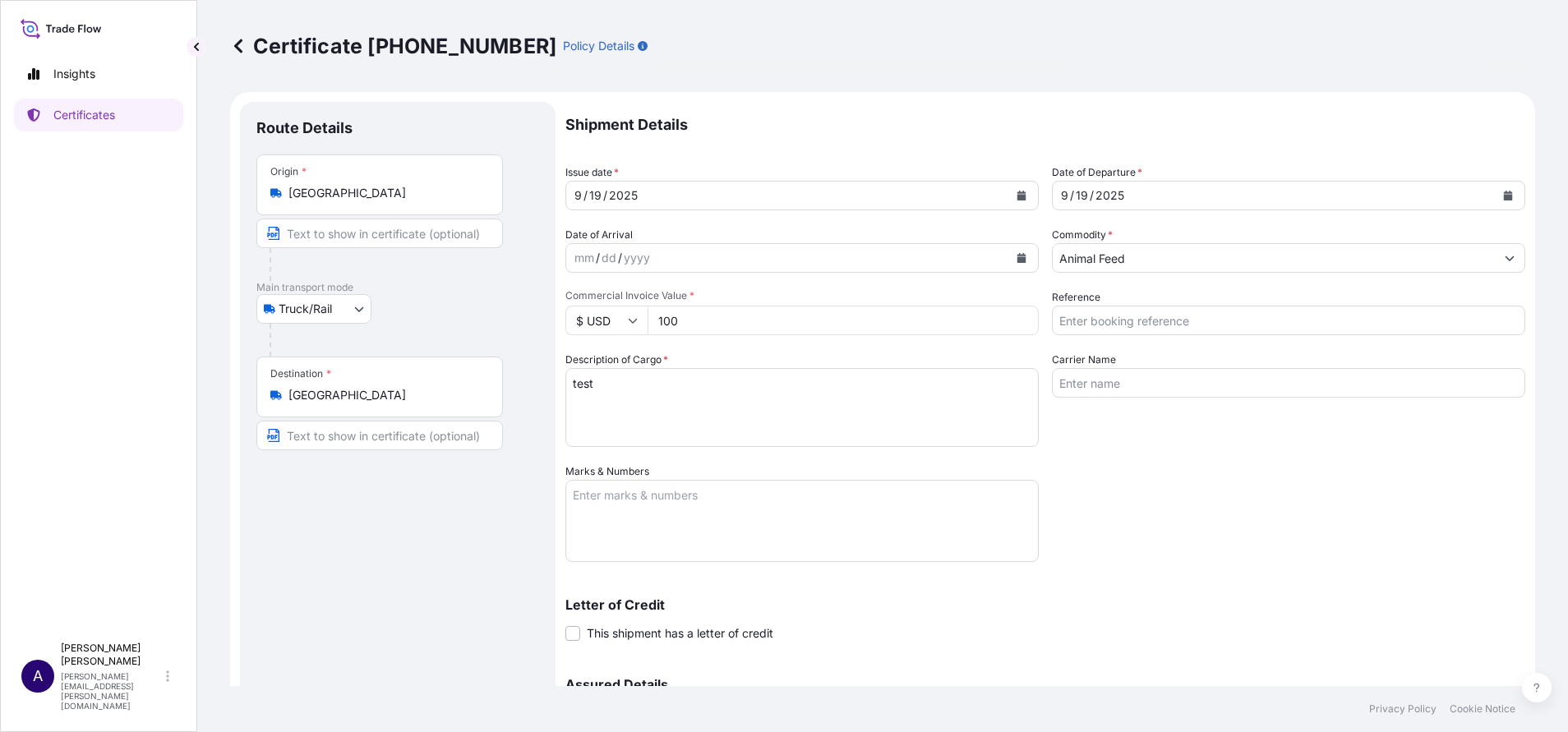
select select "32205"
click at [366, 192] on input "[GEOGRAPHIC_DATA]" at bounding box center [385, 192] width 194 height 16
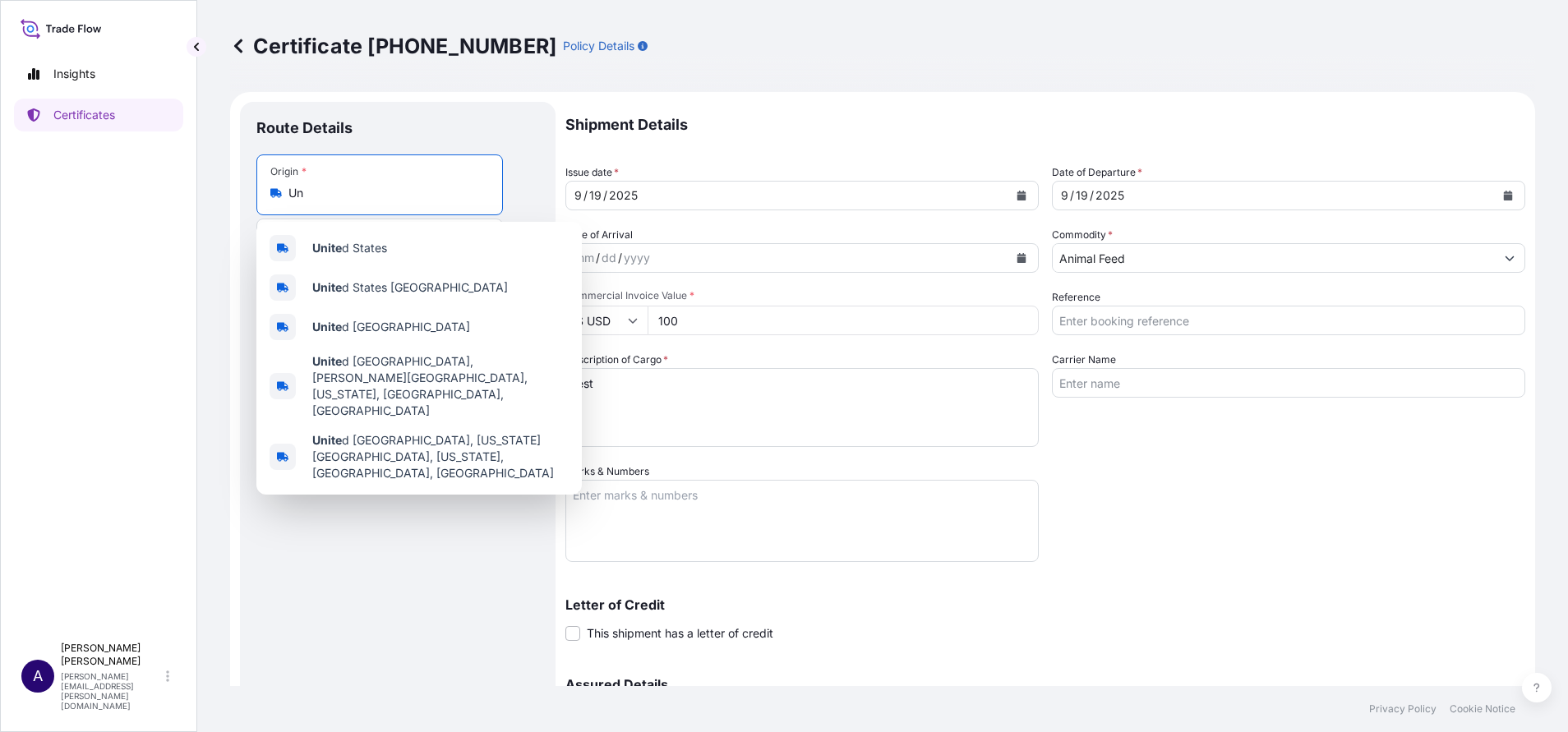
type input "U"
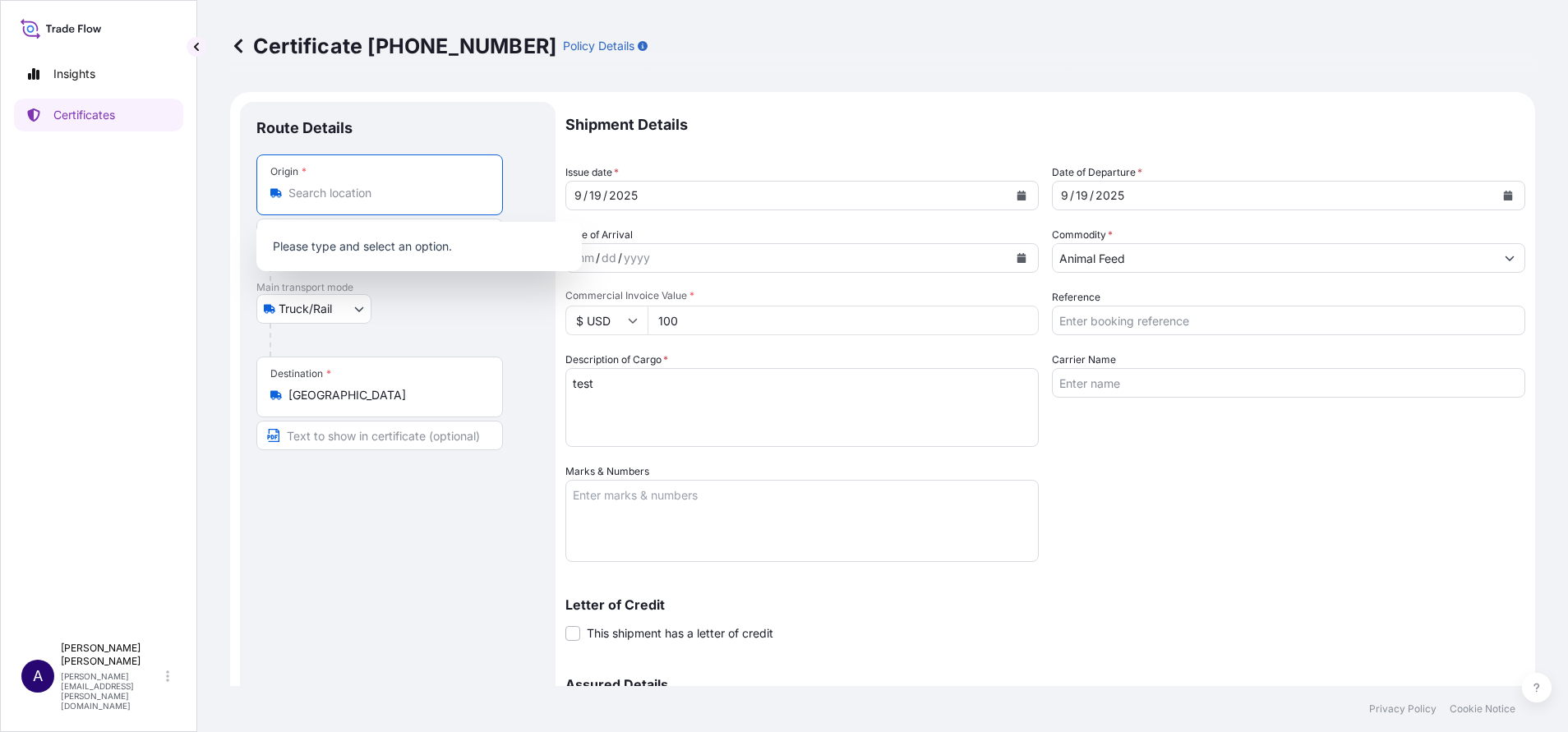
type input "t"
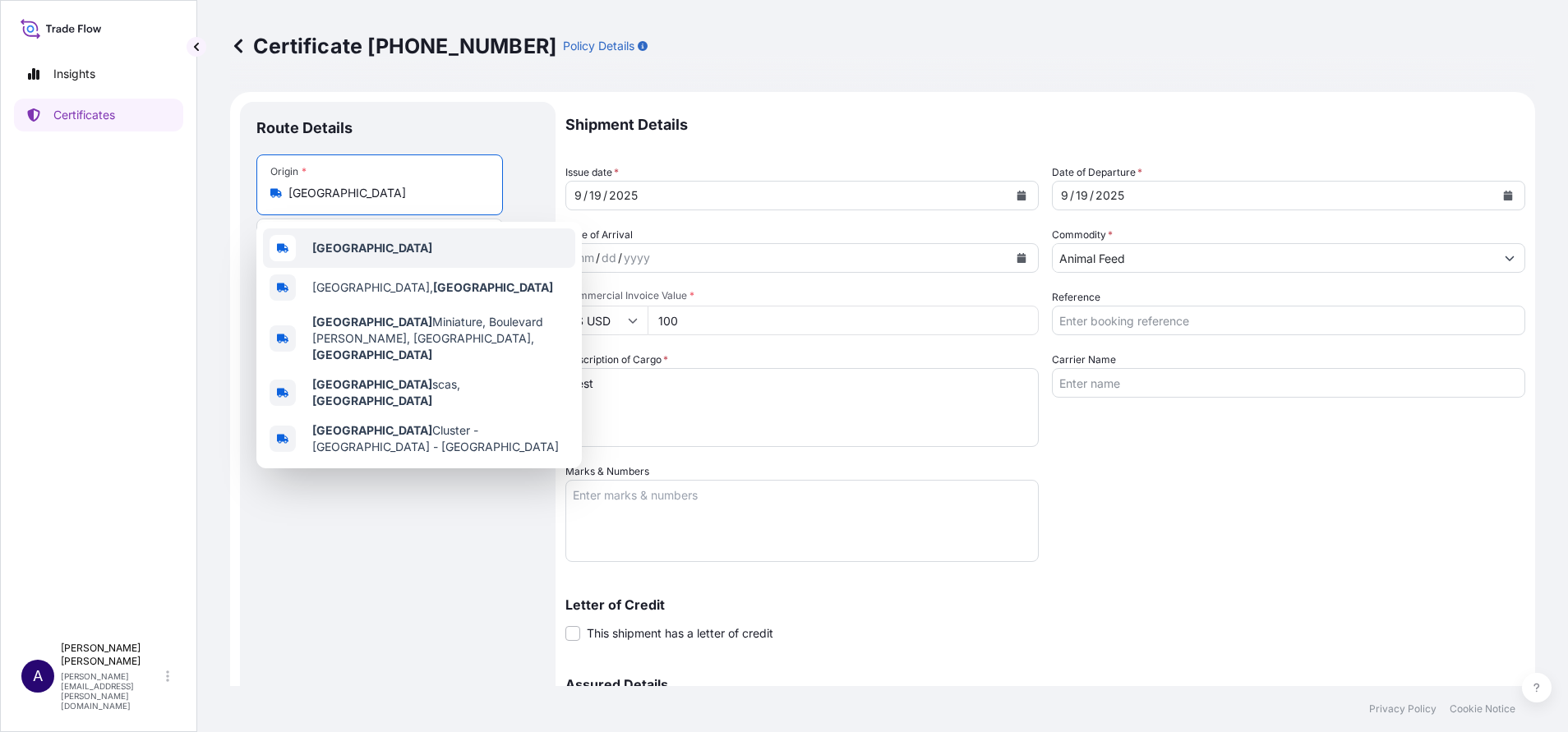
click at [348, 245] on b "[GEOGRAPHIC_DATA]" at bounding box center [373, 248] width 120 height 14
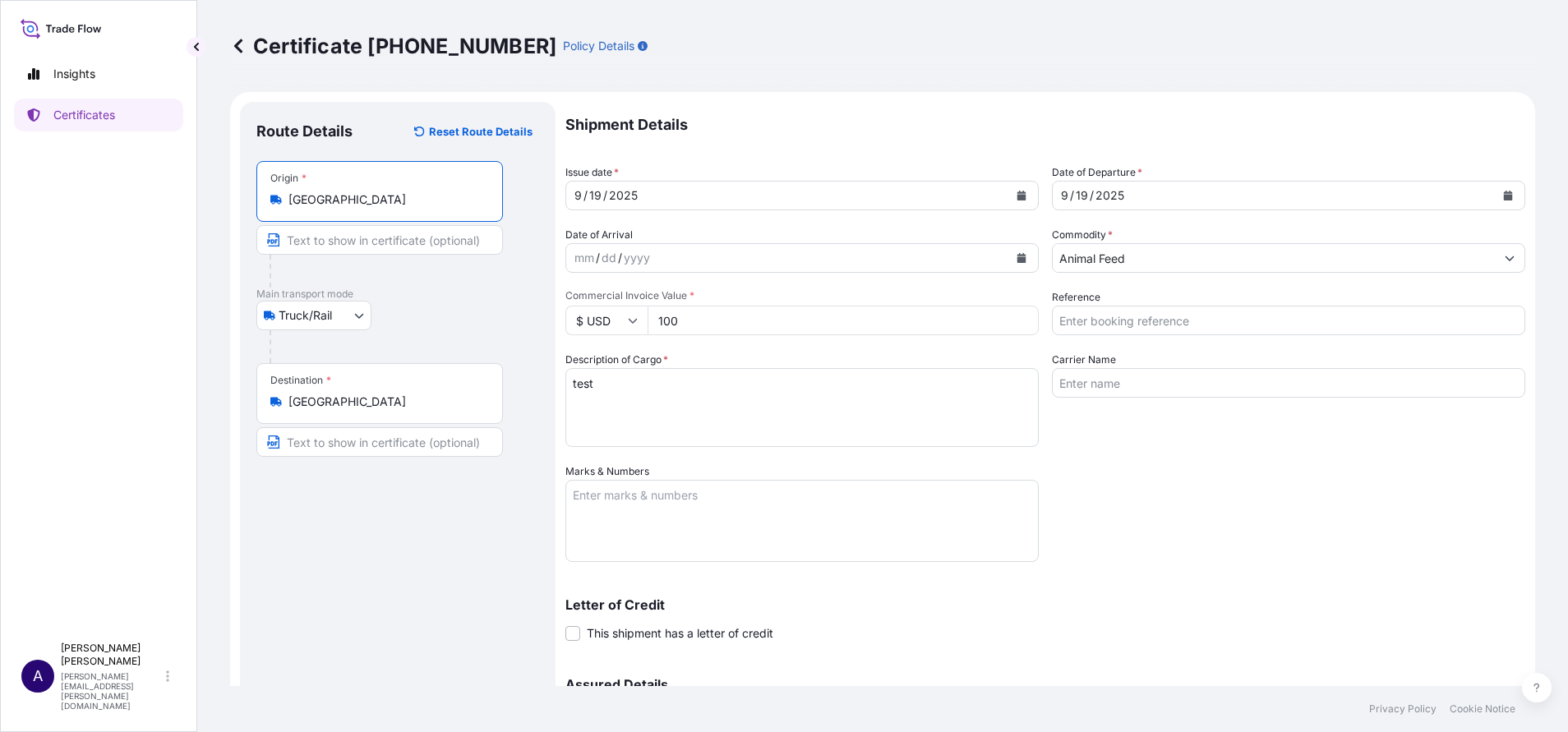
type input "[GEOGRAPHIC_DATA]"
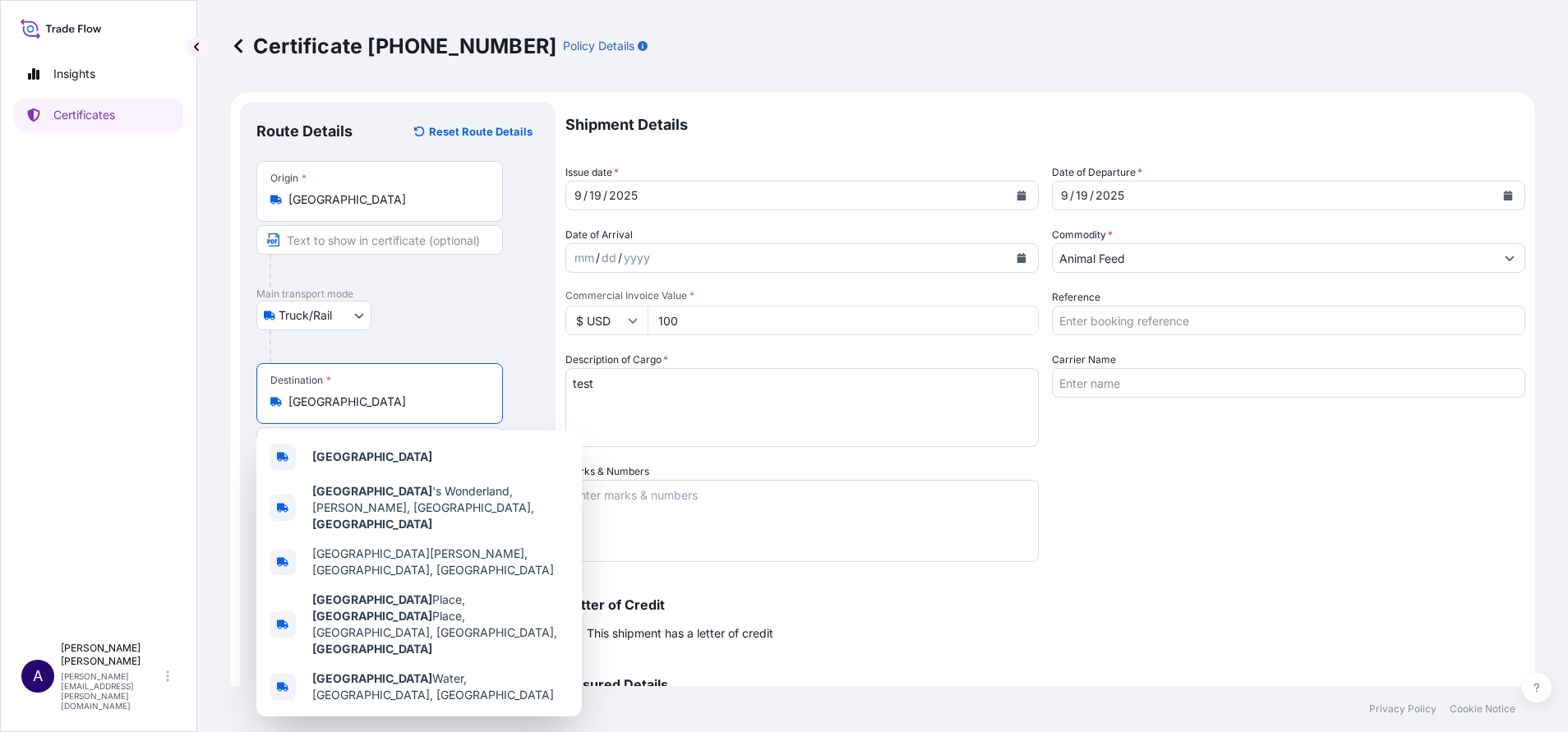
drag, startPoint x: 337, startPoint y: 405, endPoint x: 226, endPoint y: 411, distance: 111.2
click at [226, 411] on div "Certificate [PHONE_NUMBER] Policy Details Route Details Reset Route Details Pla…" at bounding box center [882, 343] width 1370 height 686
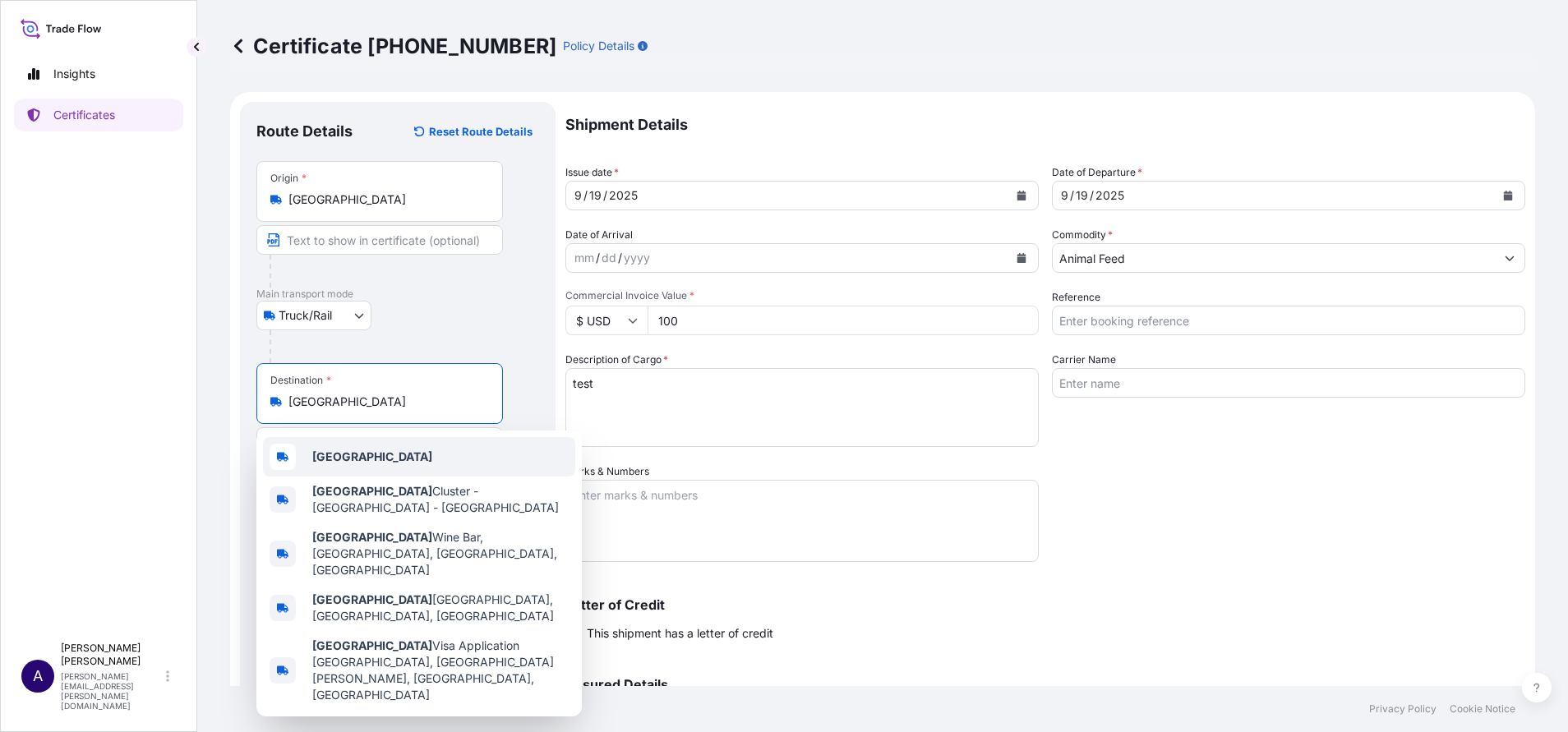
click at [331, 471] on div "[GEOGRAPHIC_DATA]" at bounding box center [419, 456] width 312 height 39
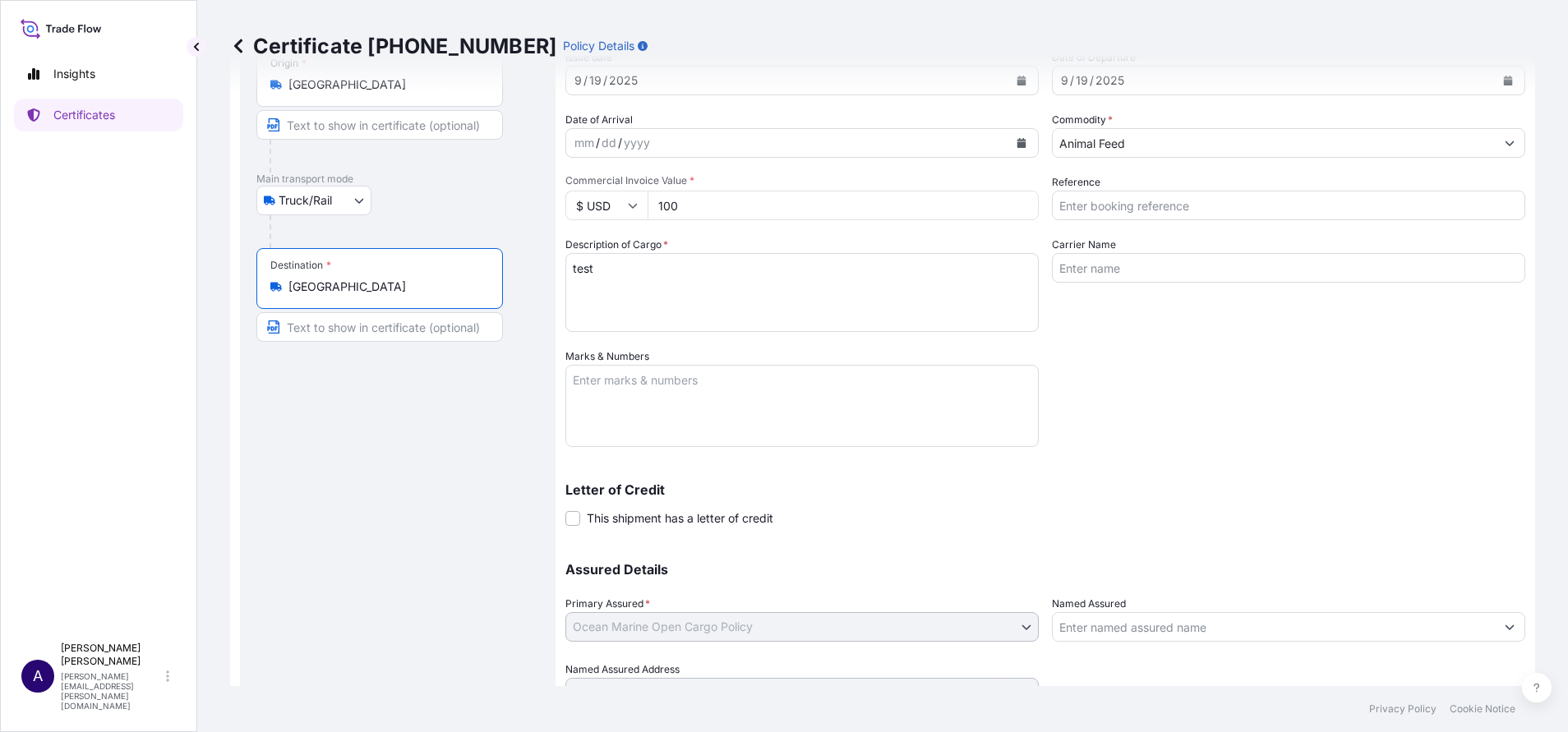
scroll to position [192, 0]
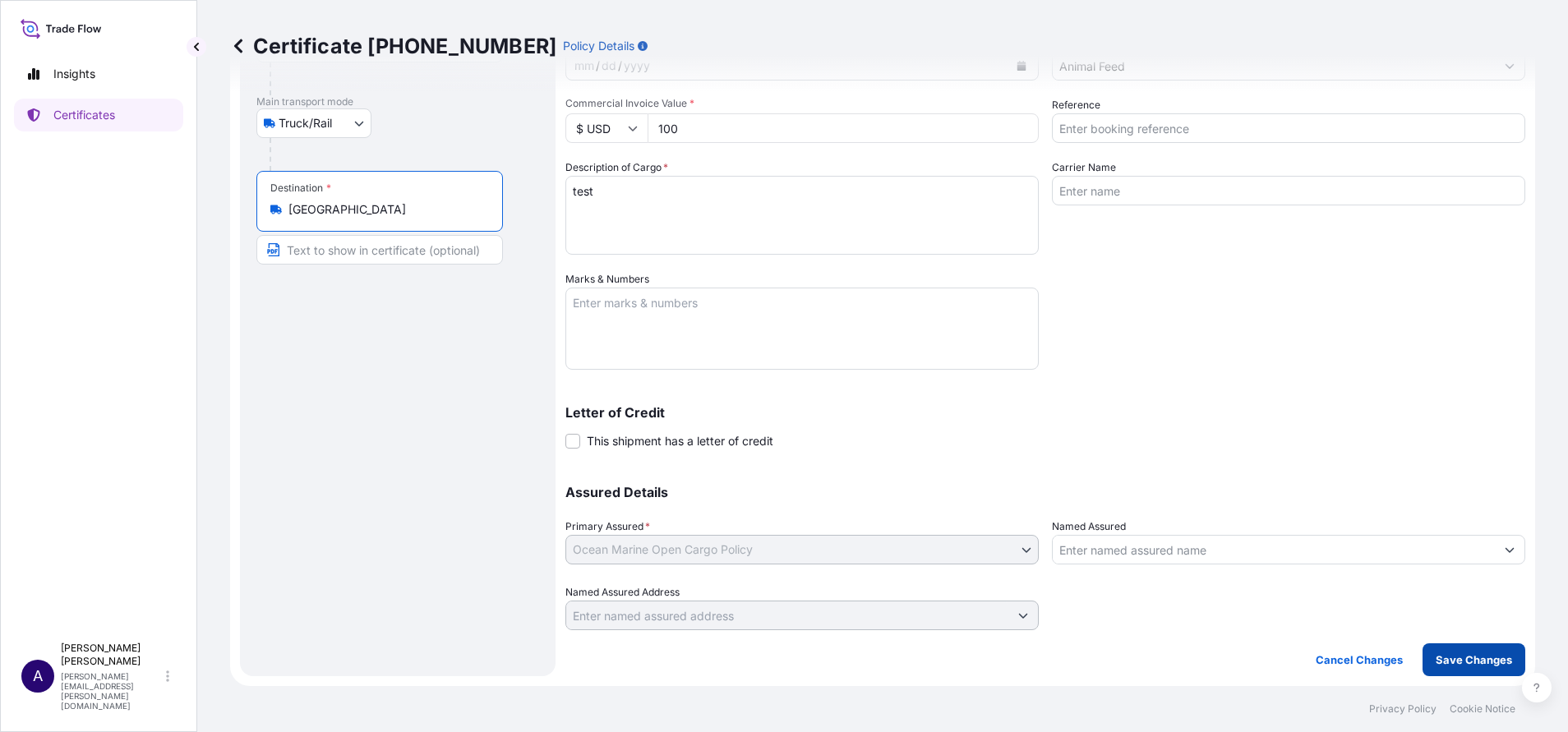
type input "[GEOGRAPHIC_DATA]"
click at [1448, 658] on p "Save Changes" at bounding box center [1473, 659] width 76 height 16
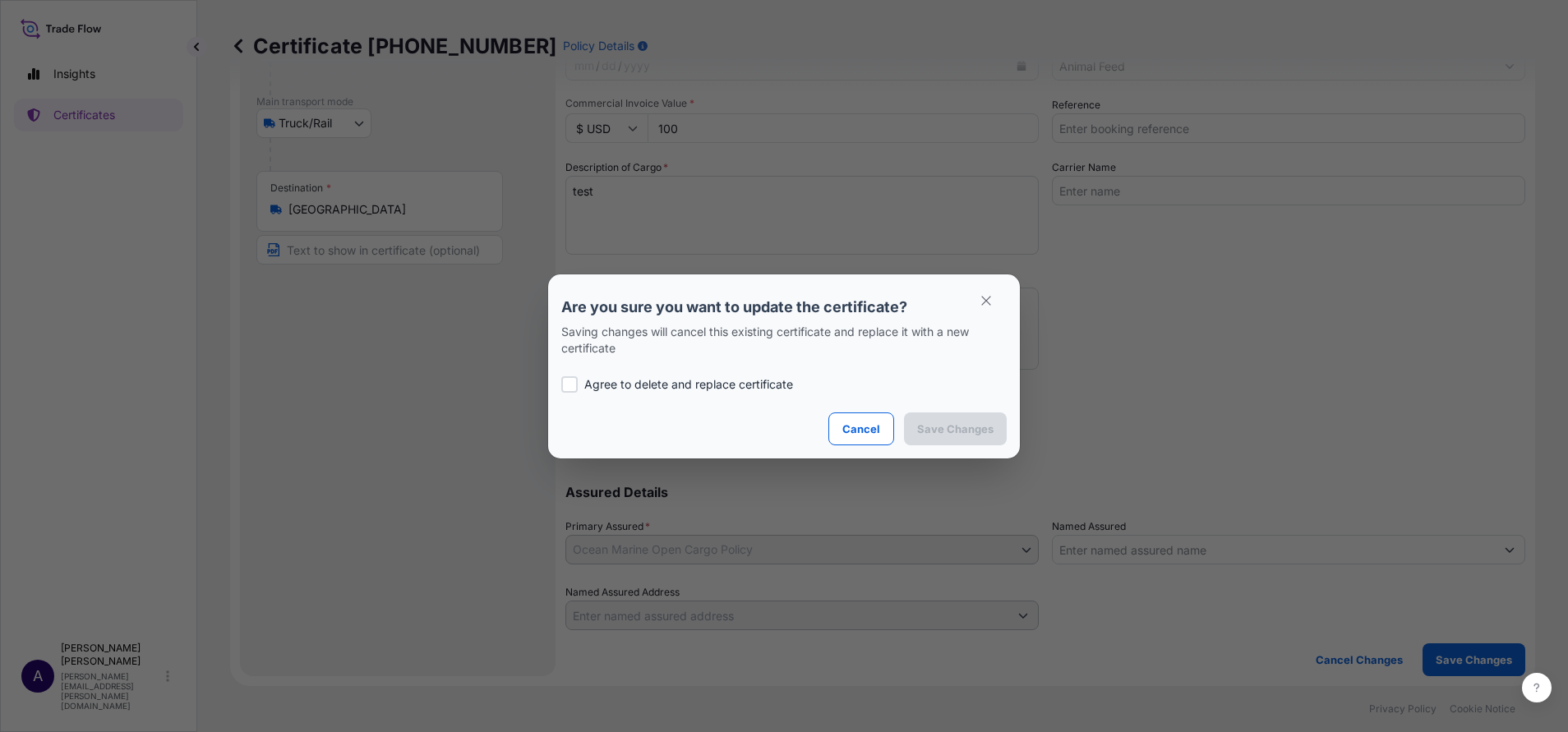
click at [578, 390] on label "Agree to delete and replace certificate" at bounding box center [784, 384] width 445 height 16
checkbox input "true"
click at [965, 437] on p "Save Changes" at bounding box center [956, 428] width 76 height 16
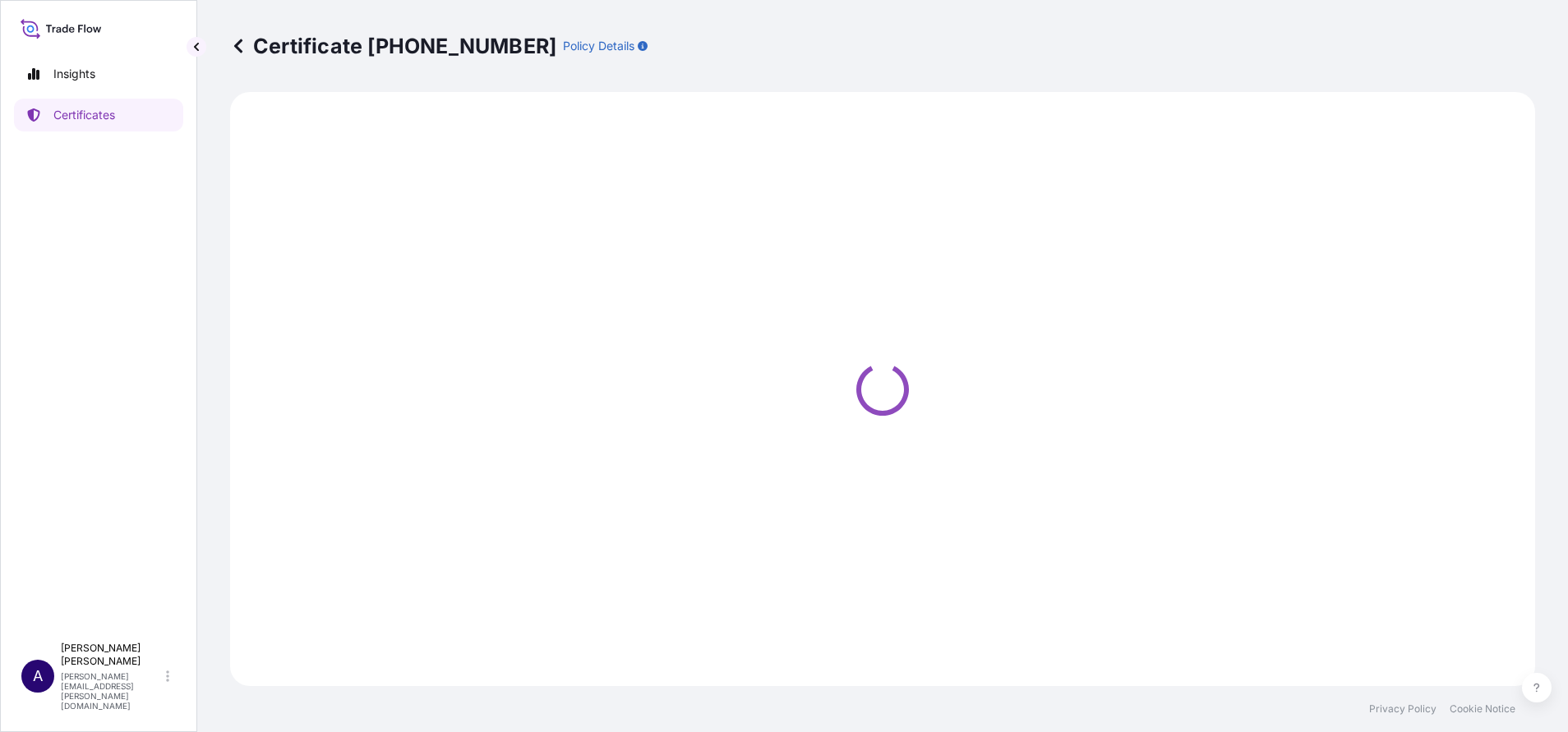
select select "Truck/Rail"
select select "32205"
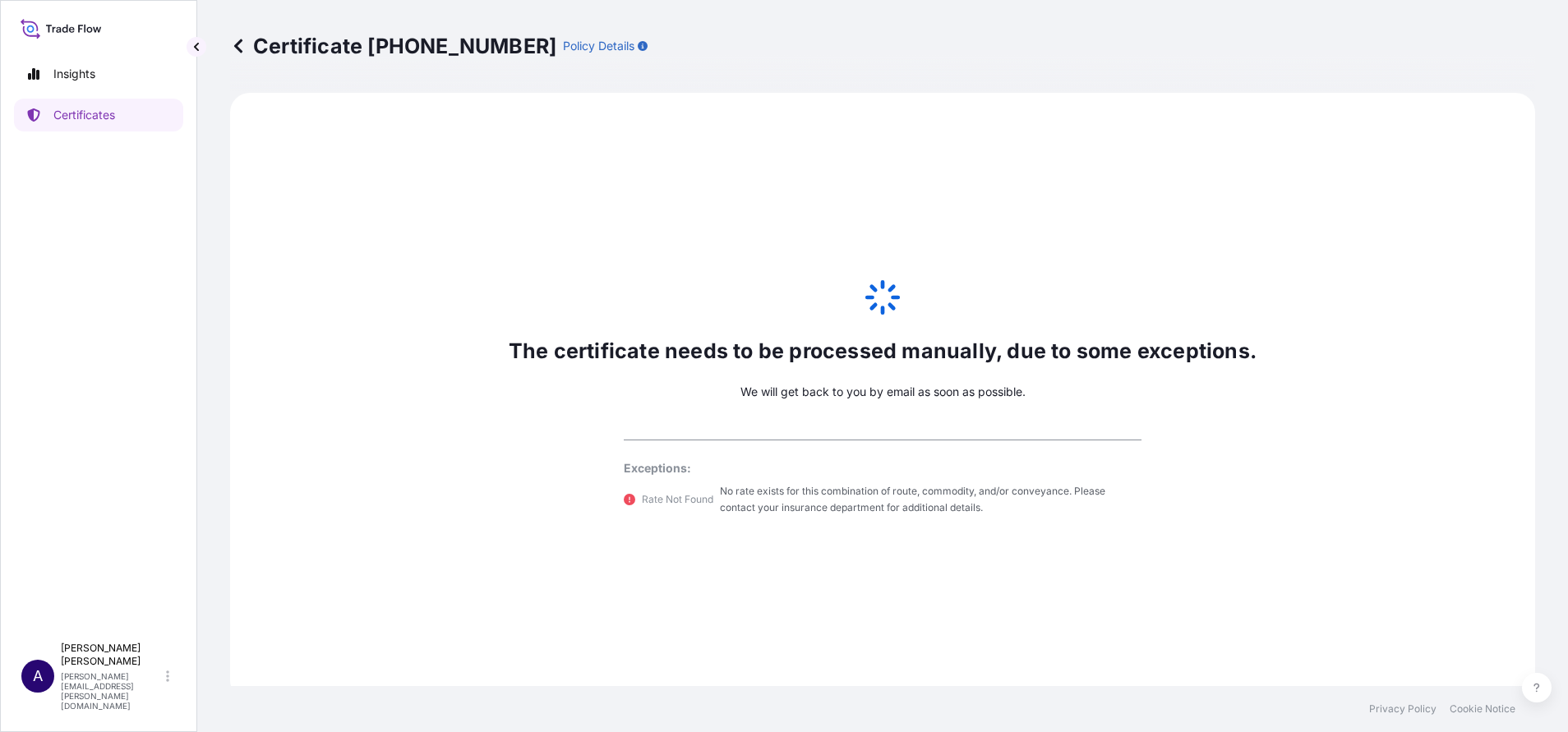
scroll to position [839, 0]
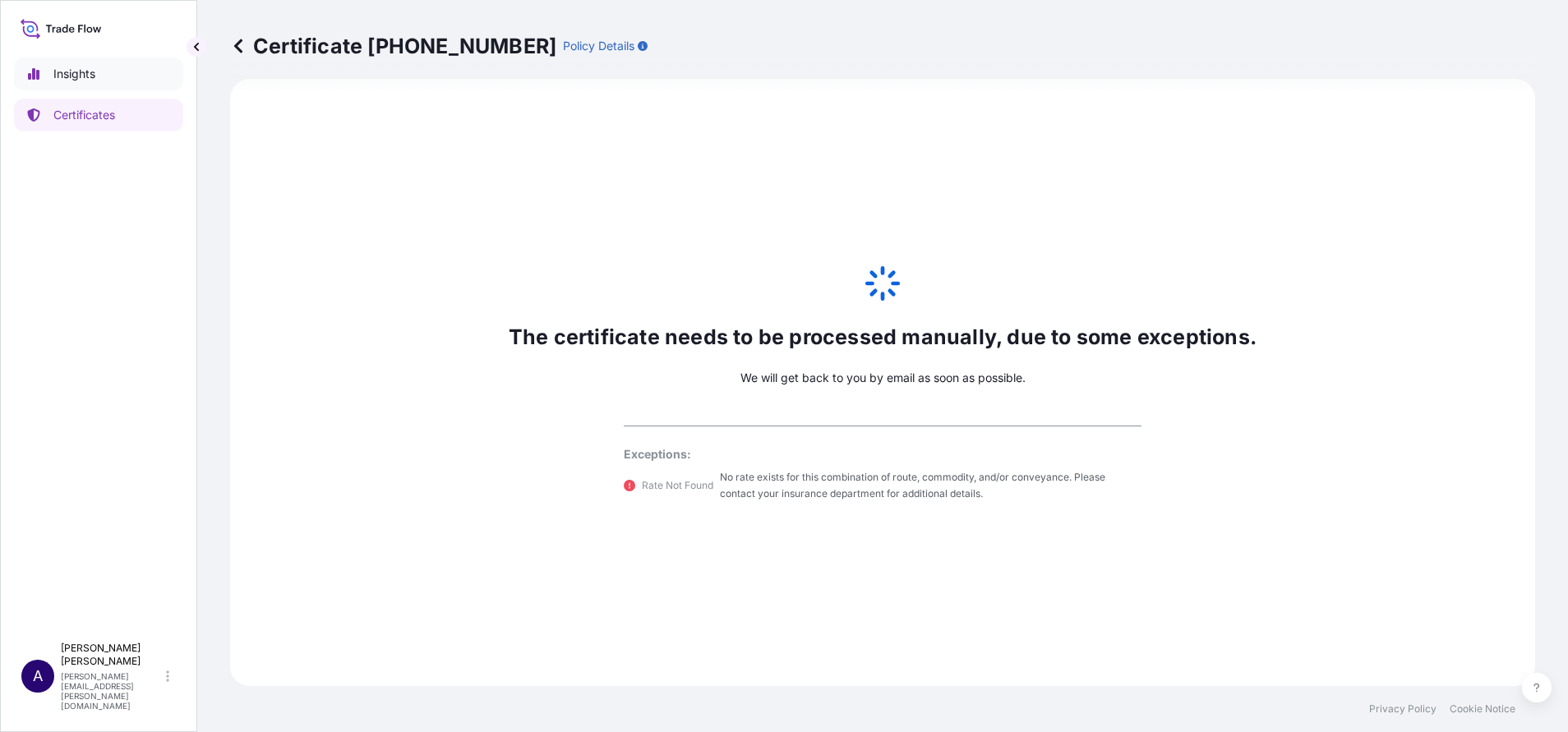
click at [84, 81] on p "Insights" at bounding box center [75, 74] width 42 height 16
select select "2025"
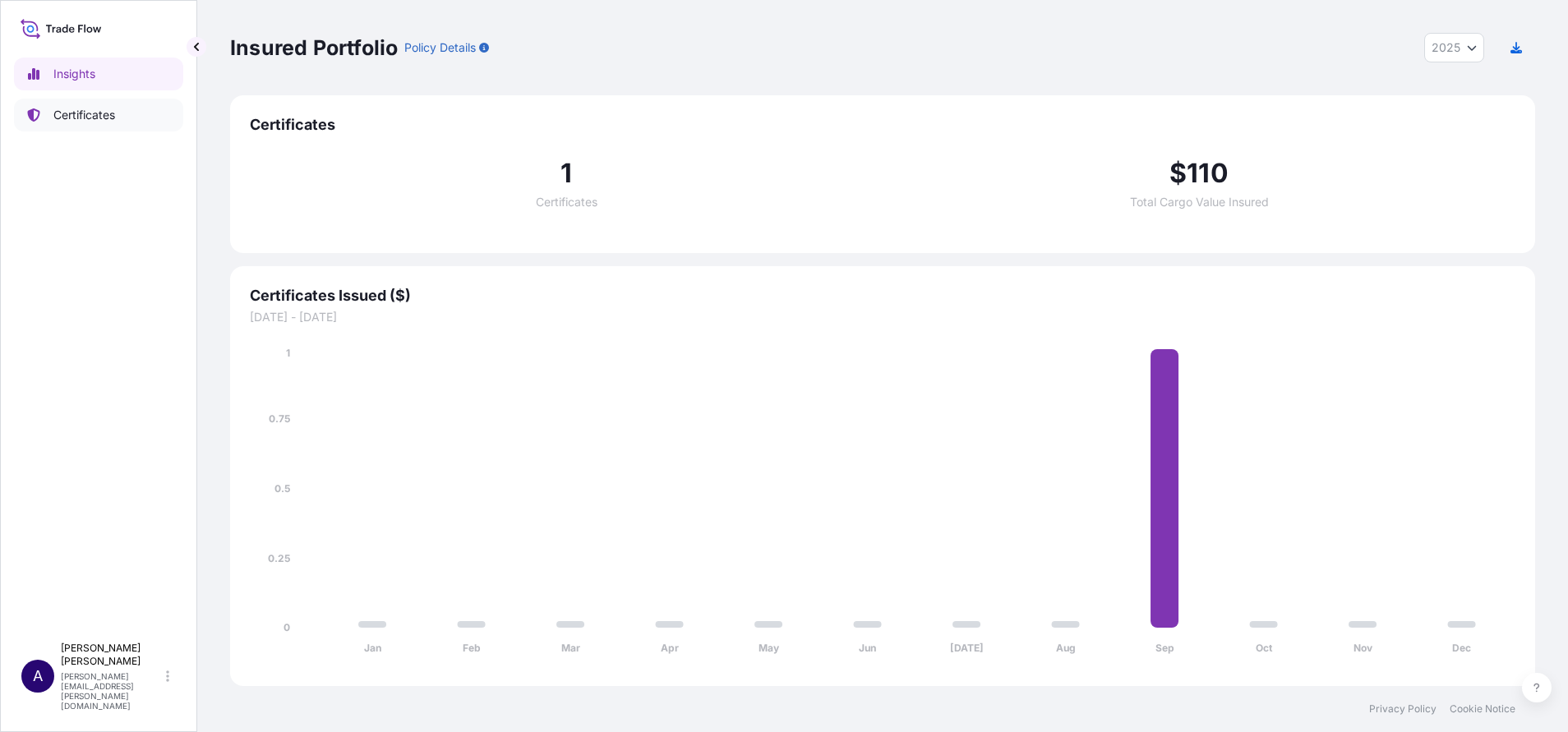
click at [47, 108] on link "Certificates" at bounding box center [98, 115] width 169 height 32
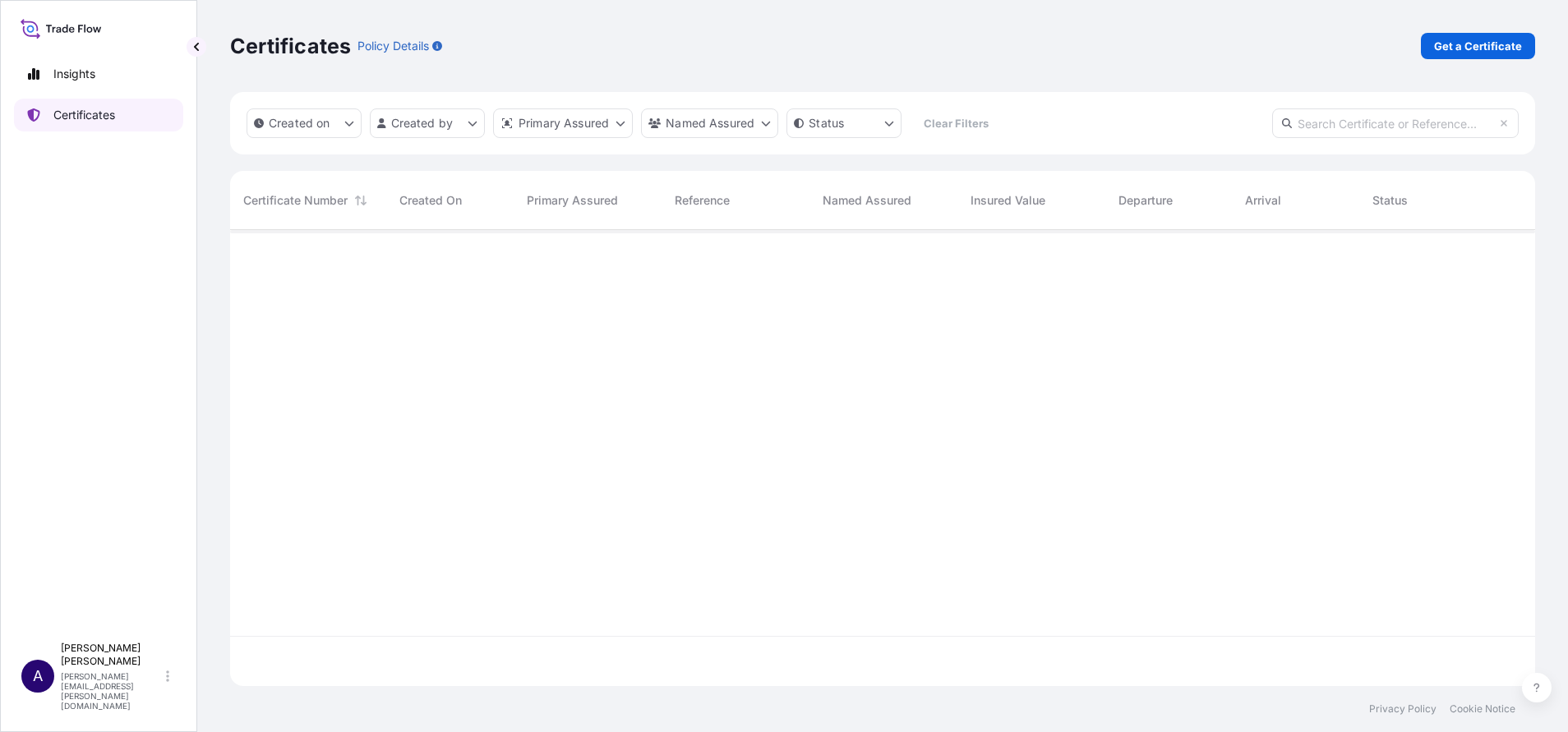
scroll to position [446, 1286]
